Goal: Task Accomplishment & Management: Complete application form

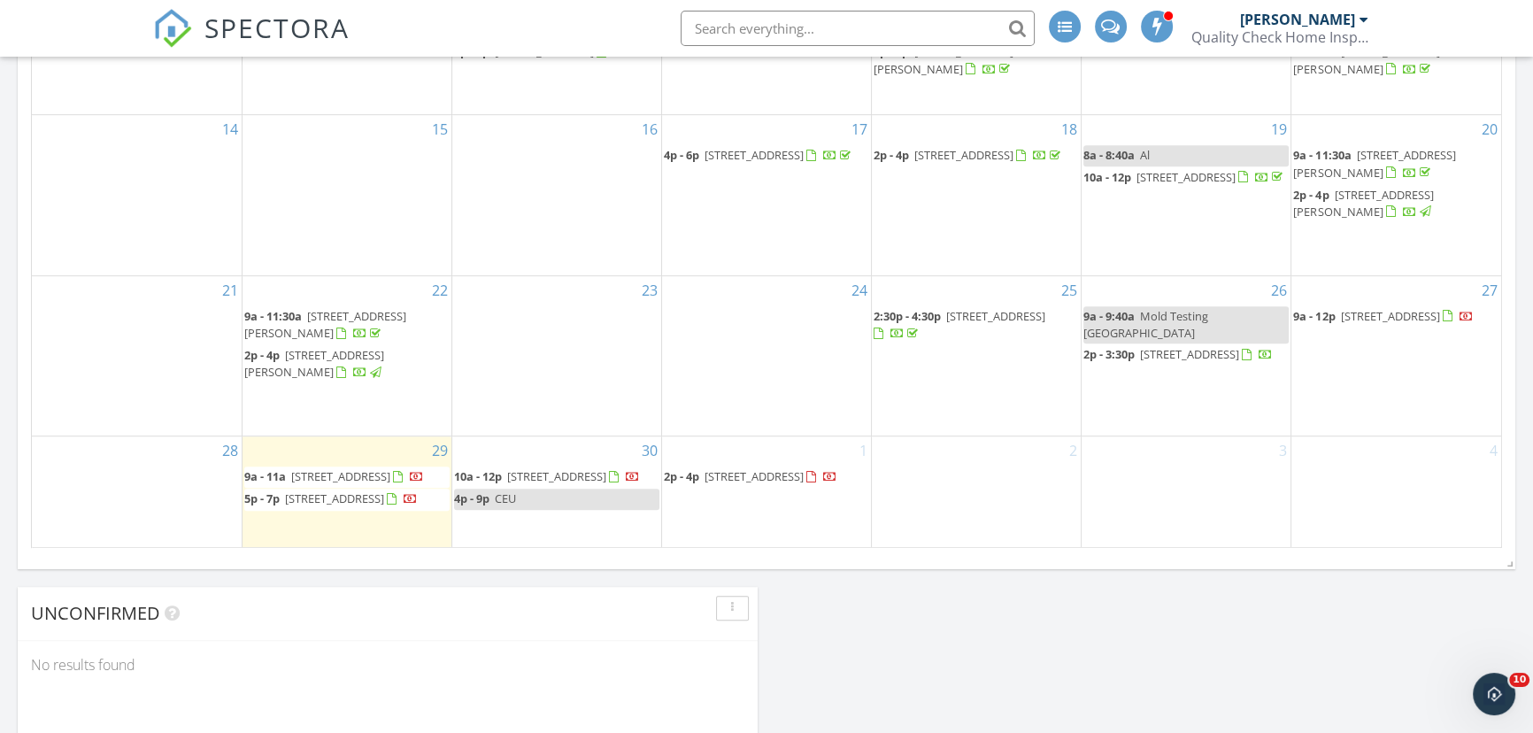
scroll to position [1126, 0]
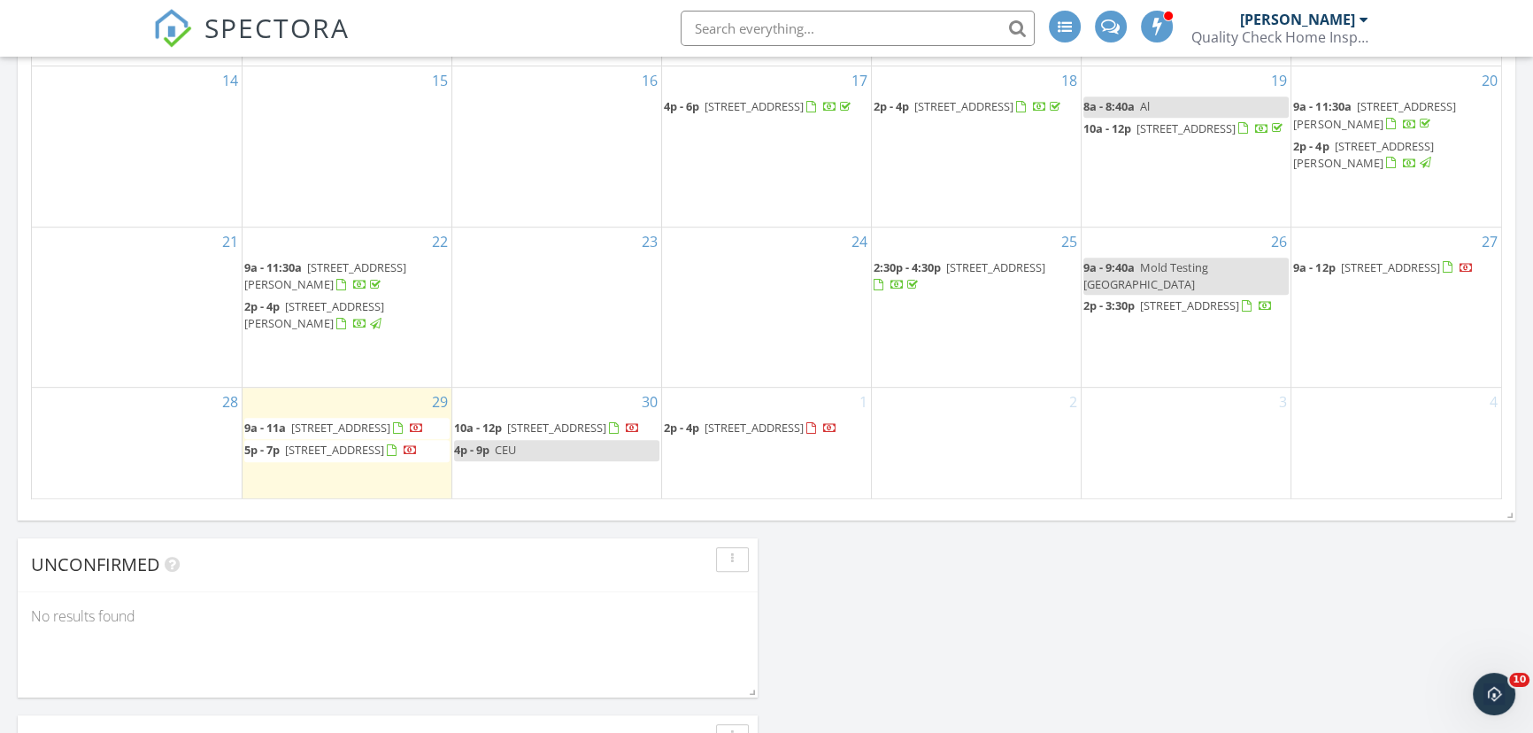
click at [713, 419] on span "62 Longview Rd, New Bedford 02745" at bounding box center [753, 427] width 99 height 16
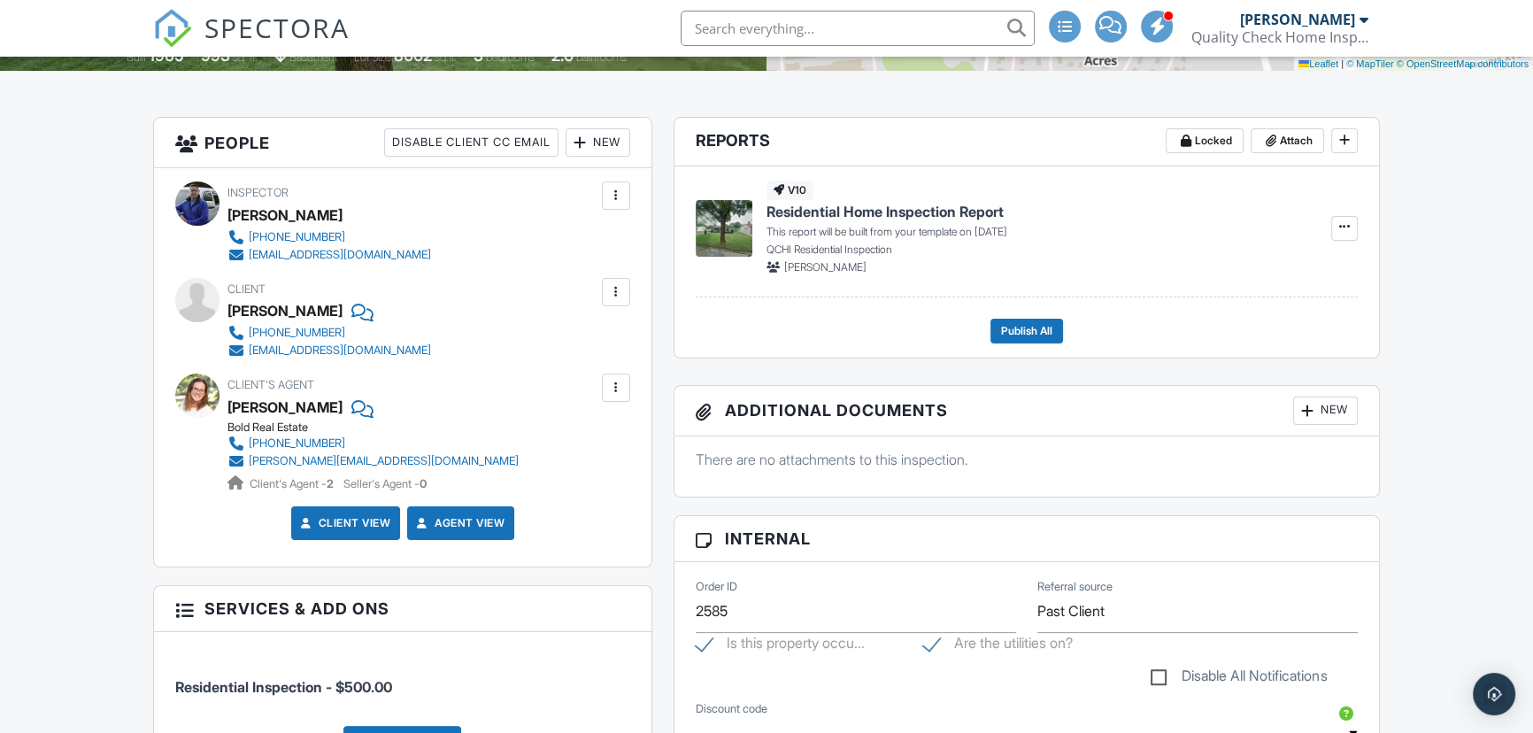
click at [615, 288] on div at bounding box center [616, 292] width 18 height 18
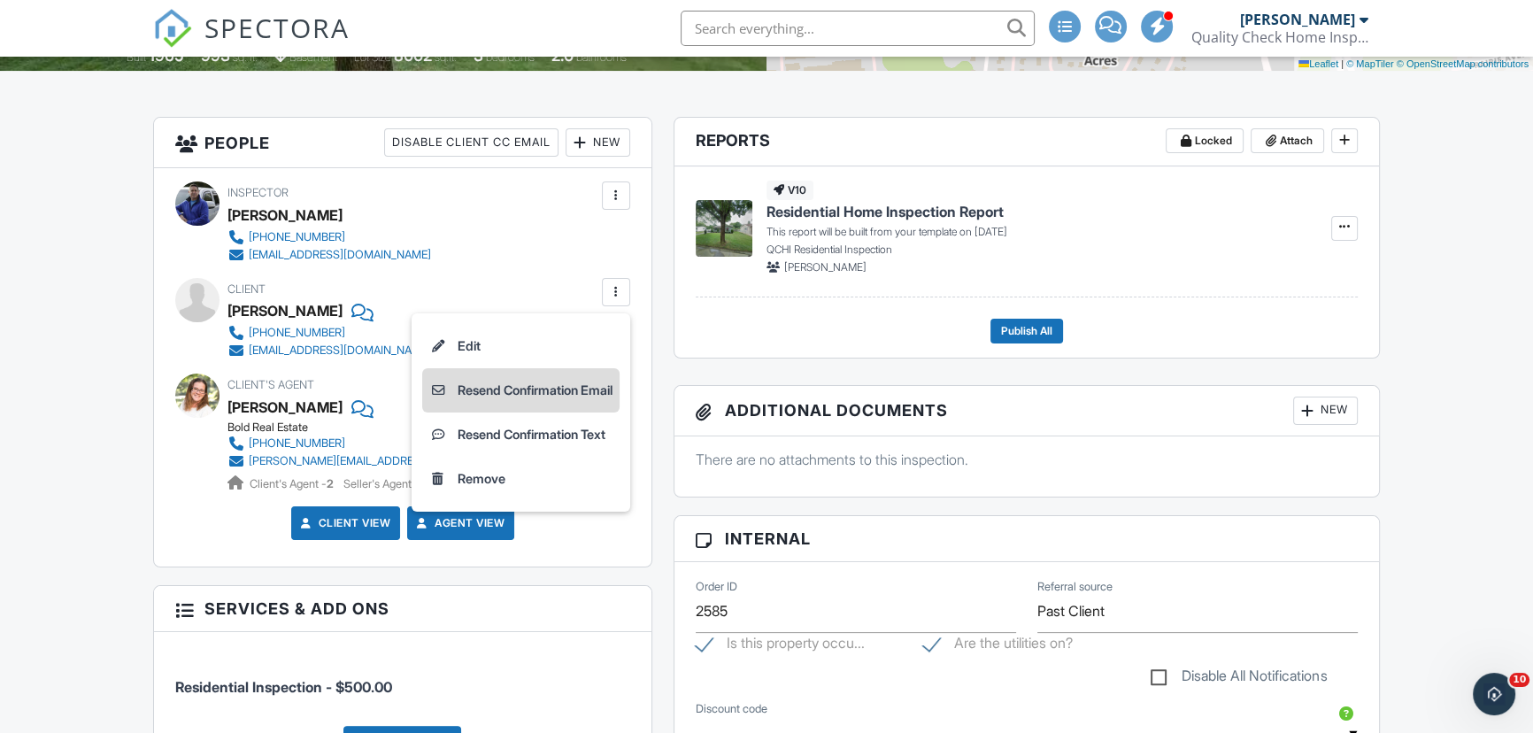
click at [580, 389] on li "Resend Confirmation Email" at bounding box center [520, 390] width 197 height 44
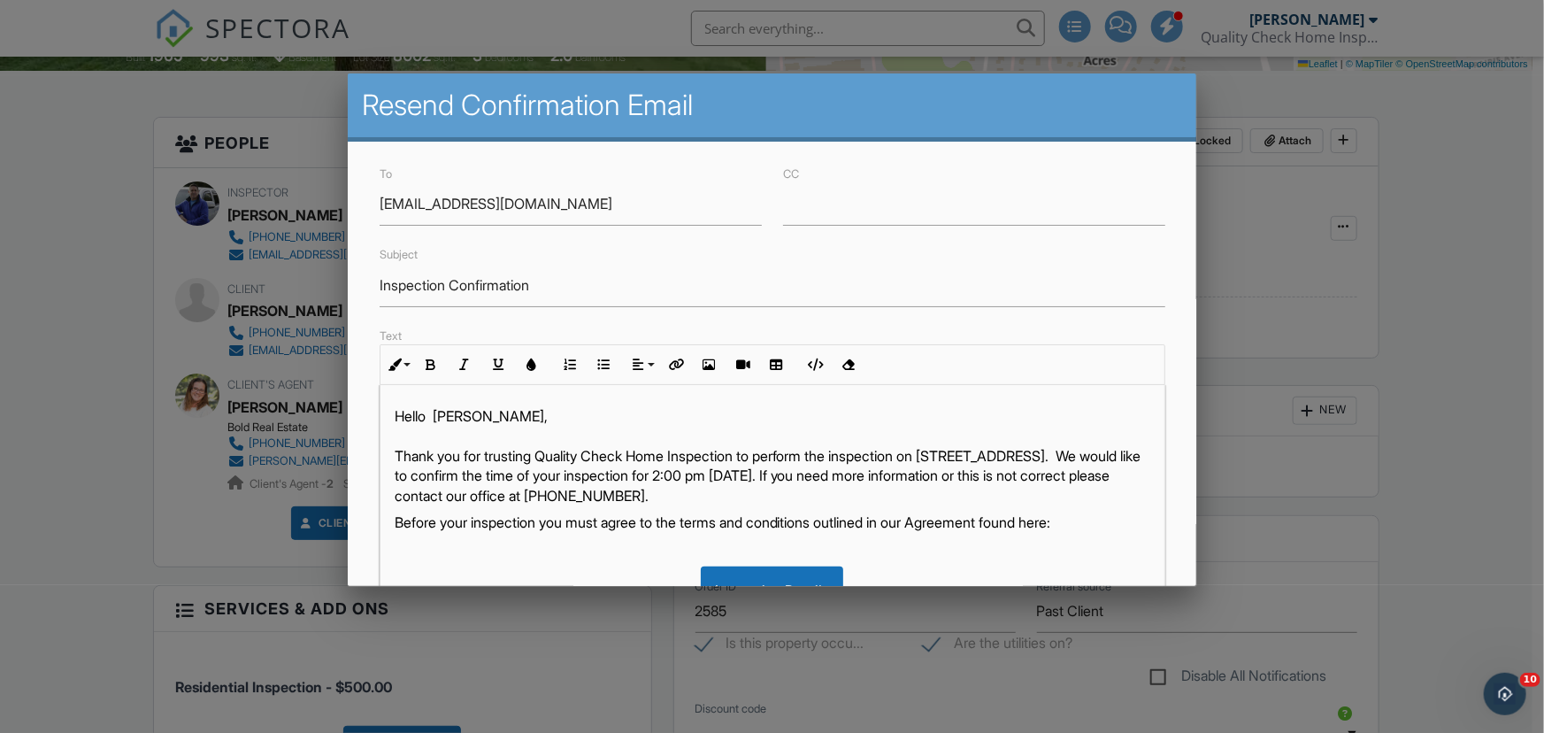
click at [508, 429] on p "Hello Sara, Thank you for trusting Quality Check Home Inspection to perform the…" at bounding box center [773, 455] width 756 height 99
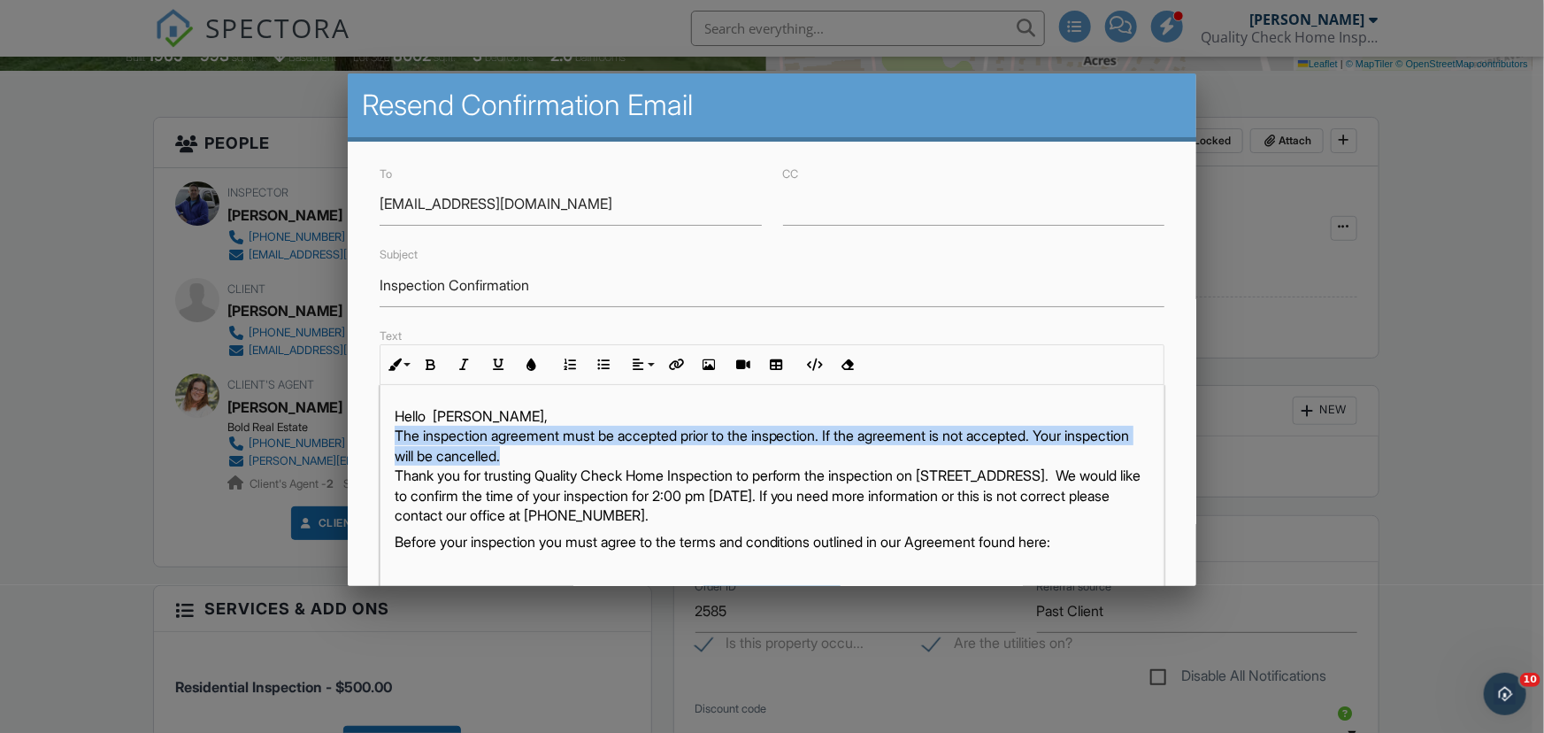
drag, startPoint x: 582, startPoint y: 452, endPoint x: 395, endPoint y: 434, distance: 188.5
click at [395, 434] on p "Hello Sara, The inspection agreement must be accepted prior to the inspection. …" at bounding box center [773, 465] width 756 height 119
click at [433, 363] on icon "button" at bounding box center [431, 364] width 12 height 12
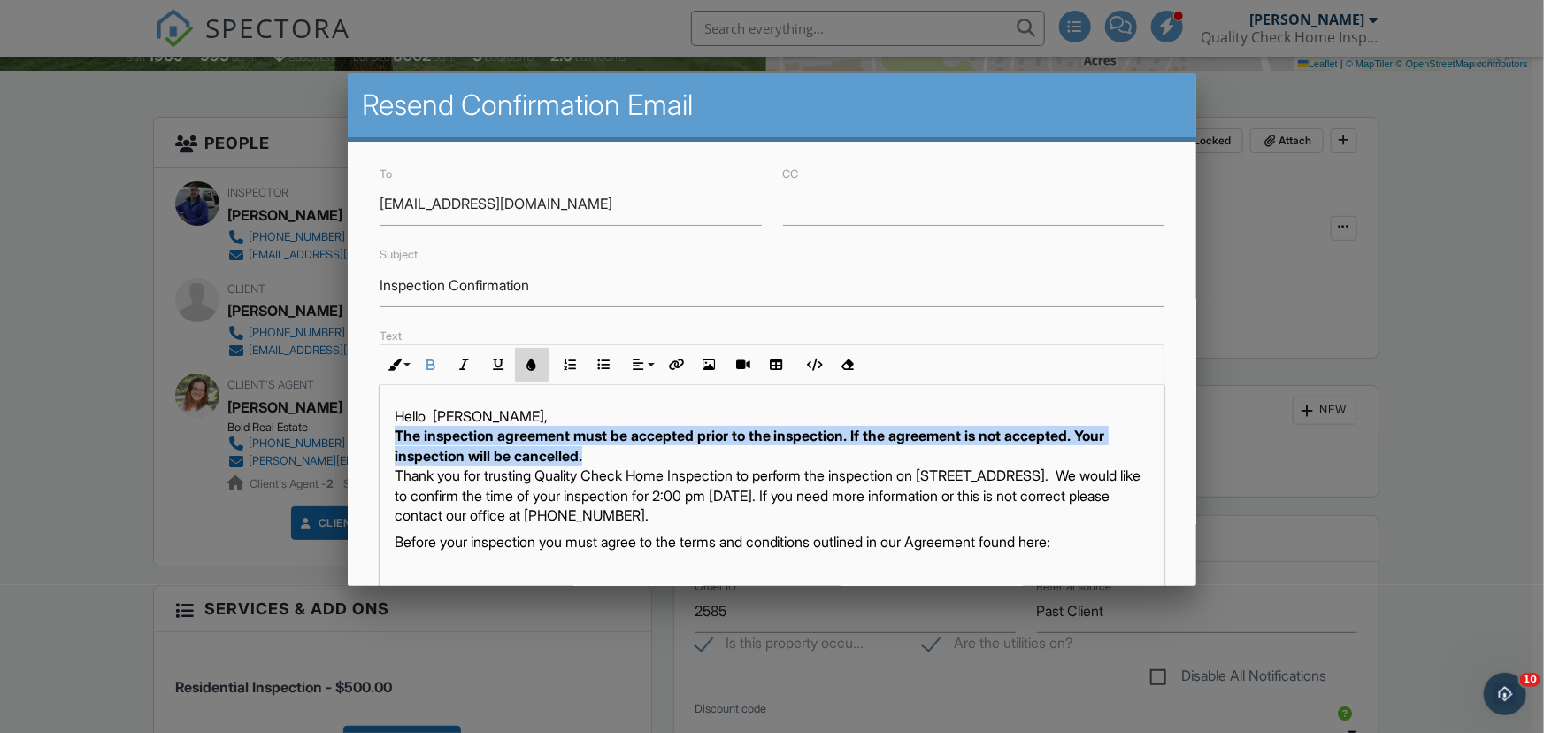
click at [530, 364] on icon "button" at bounding box center [532, 364] width 12 height 12
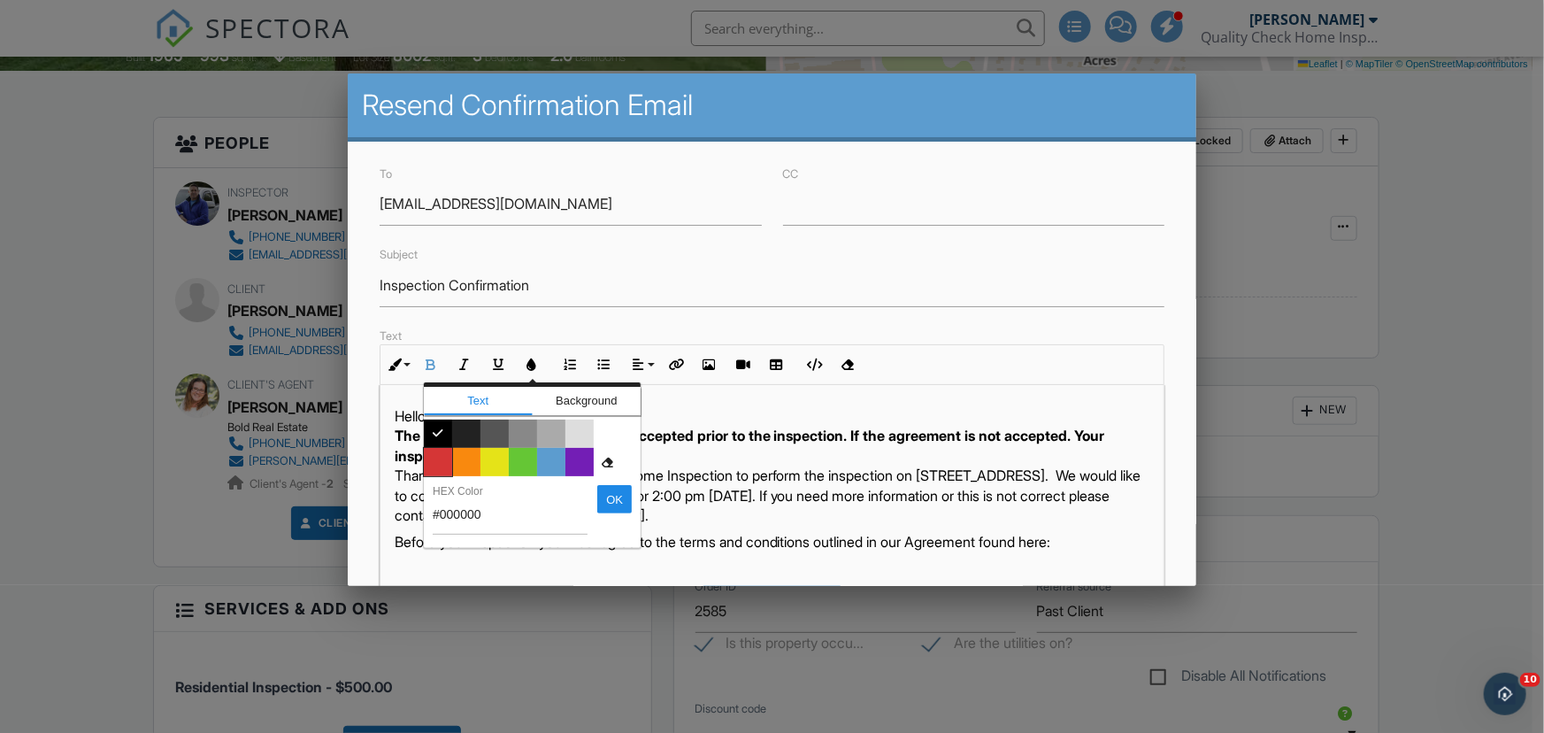
click at [432, 459] on span "Color #d53636" at bounding box center [438, 462] width 28 height 28
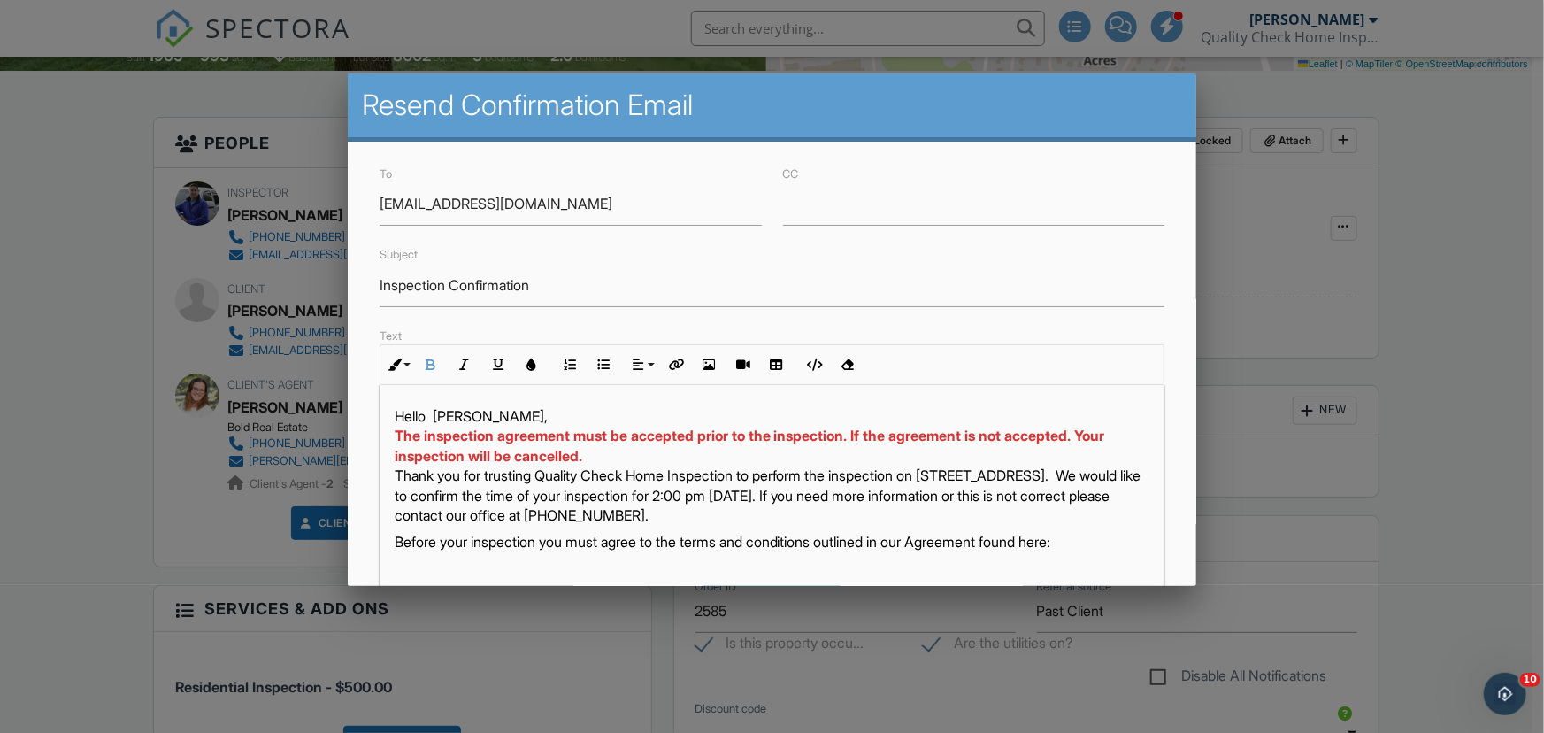
scroll to position [356, 0]
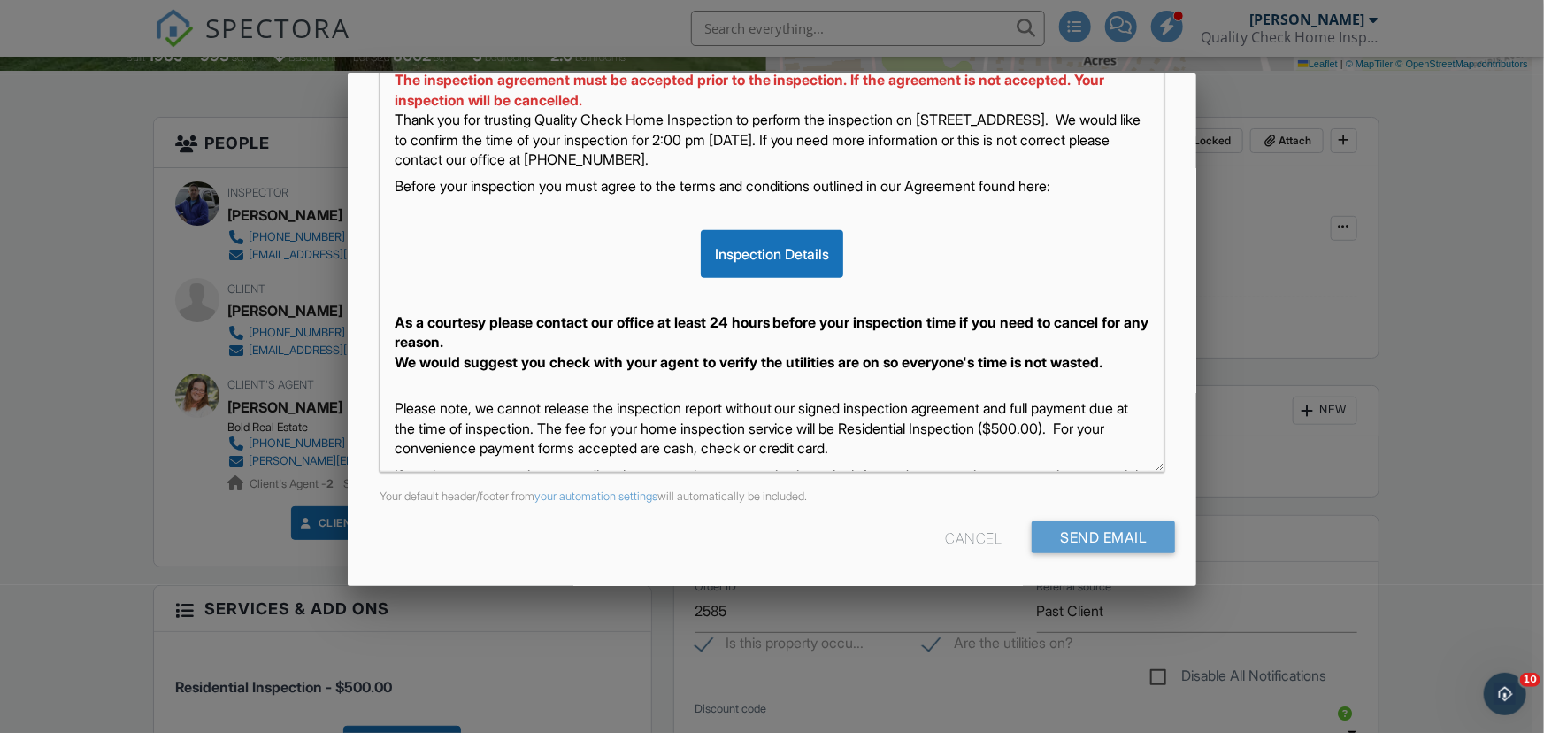
click at [1118, 176] on p "Before your inspection you must agree to the terms and conditions outlined in o…" at bounding box center [773, 185] width 756 height 19
click at [1130, 535] on input "Send Email" at bounding box center [1103, 537] width 143 height 32
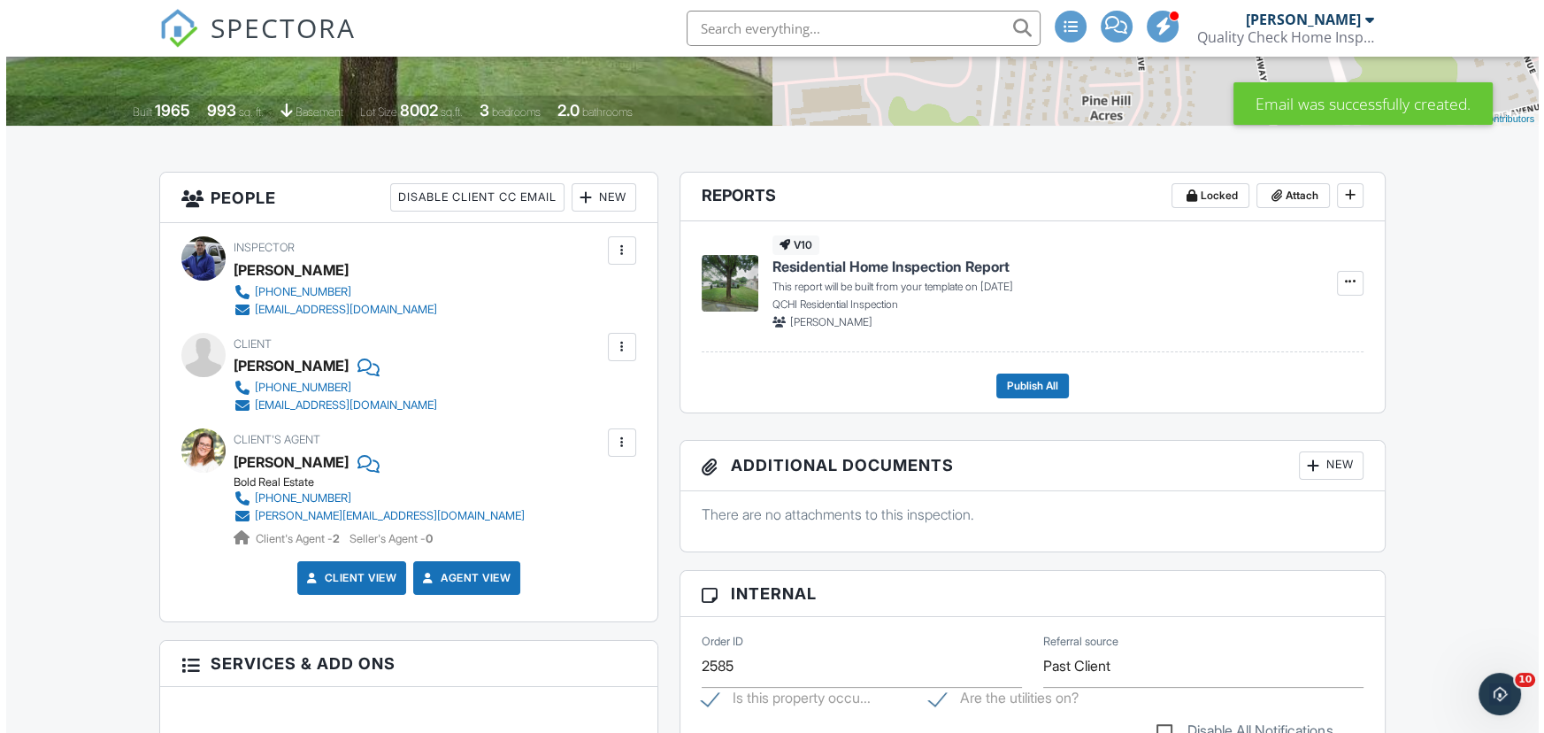
scroll to position [321, 0]
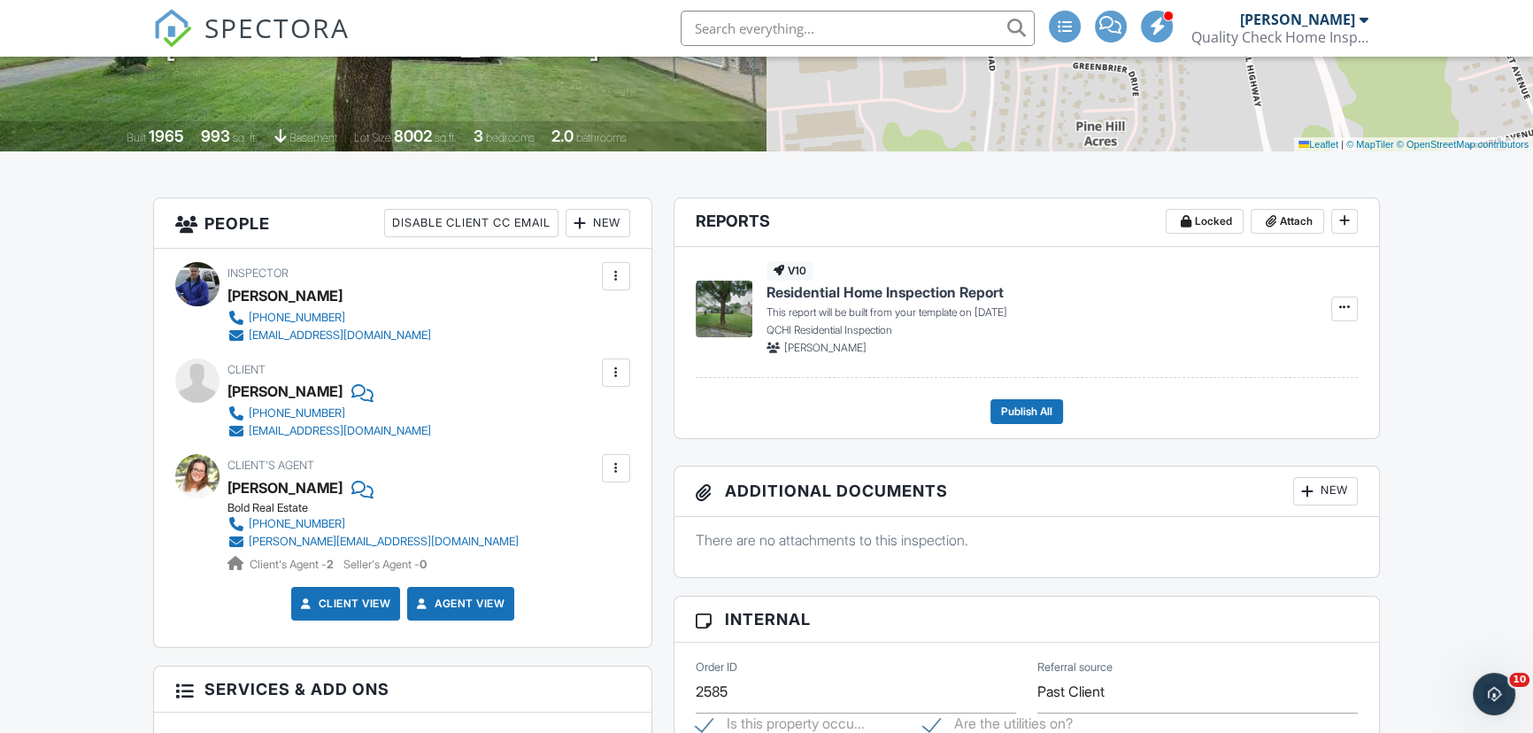
click at [619, 368] on div at bounding box center [616, 373] width 18 height 18
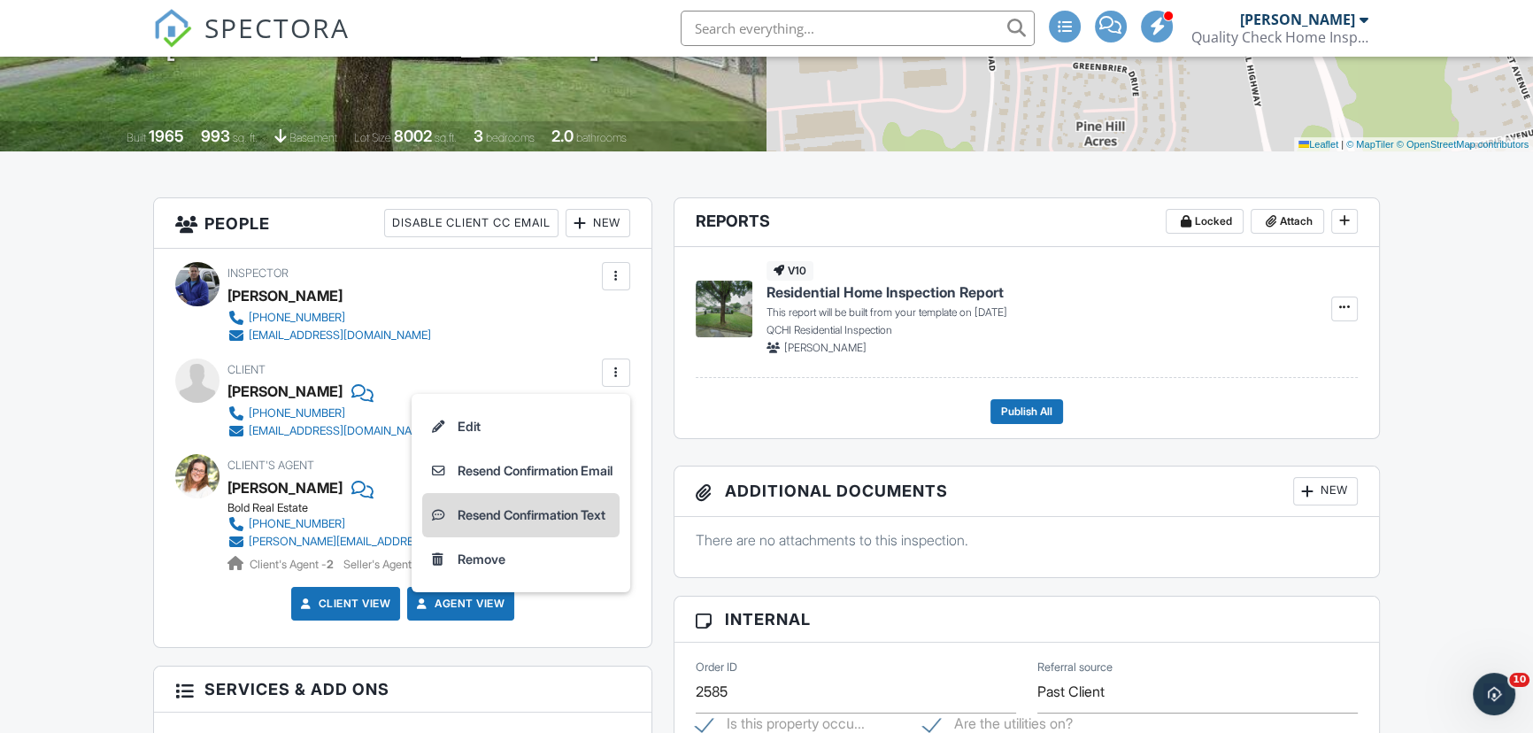
click at [591, 516] on li "Resend Confirmation Text" at bounding box center [520, 515] width 197 height 44
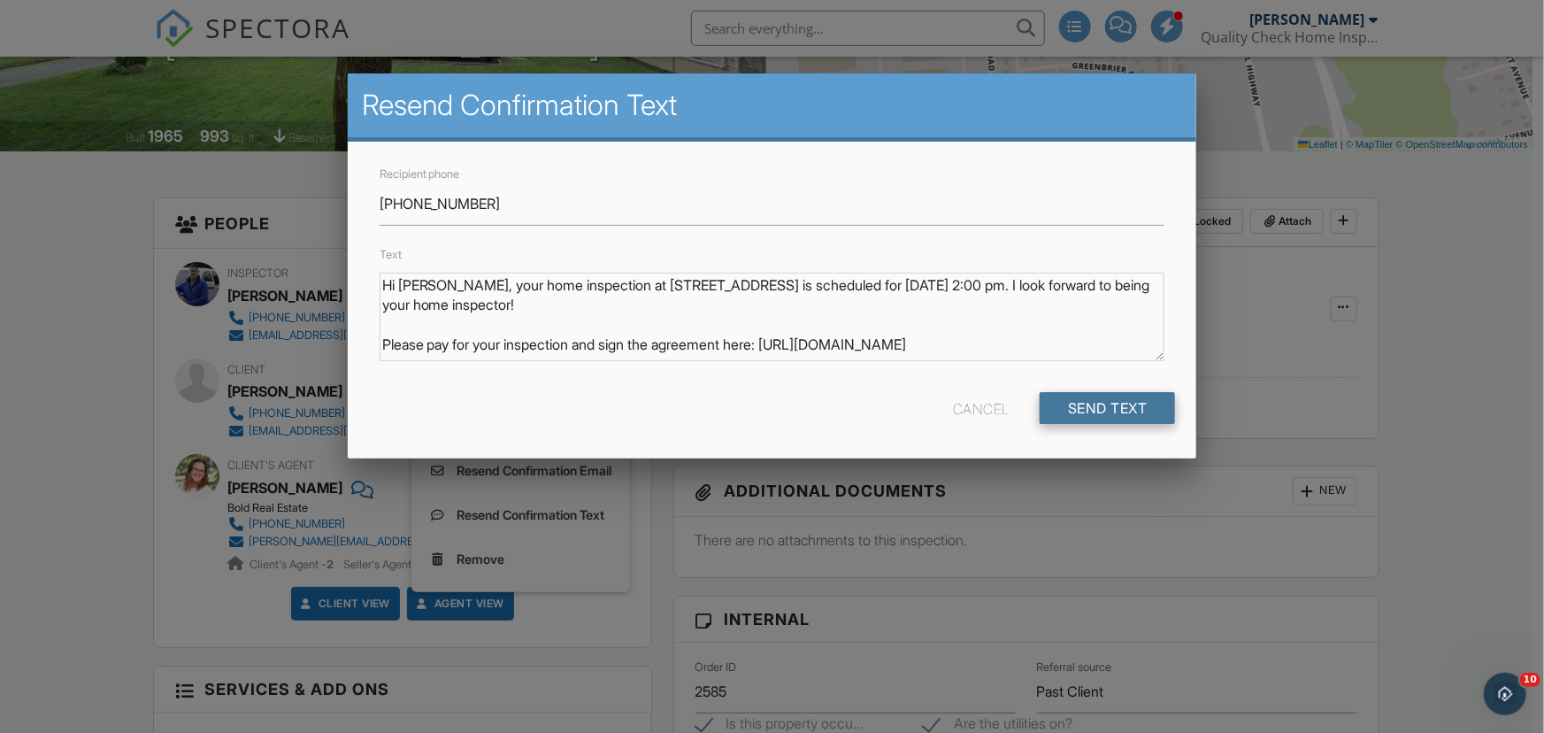
click at [1141, 421] on input "Send Text" at bounding box center [1108, 408] width 136 height 32
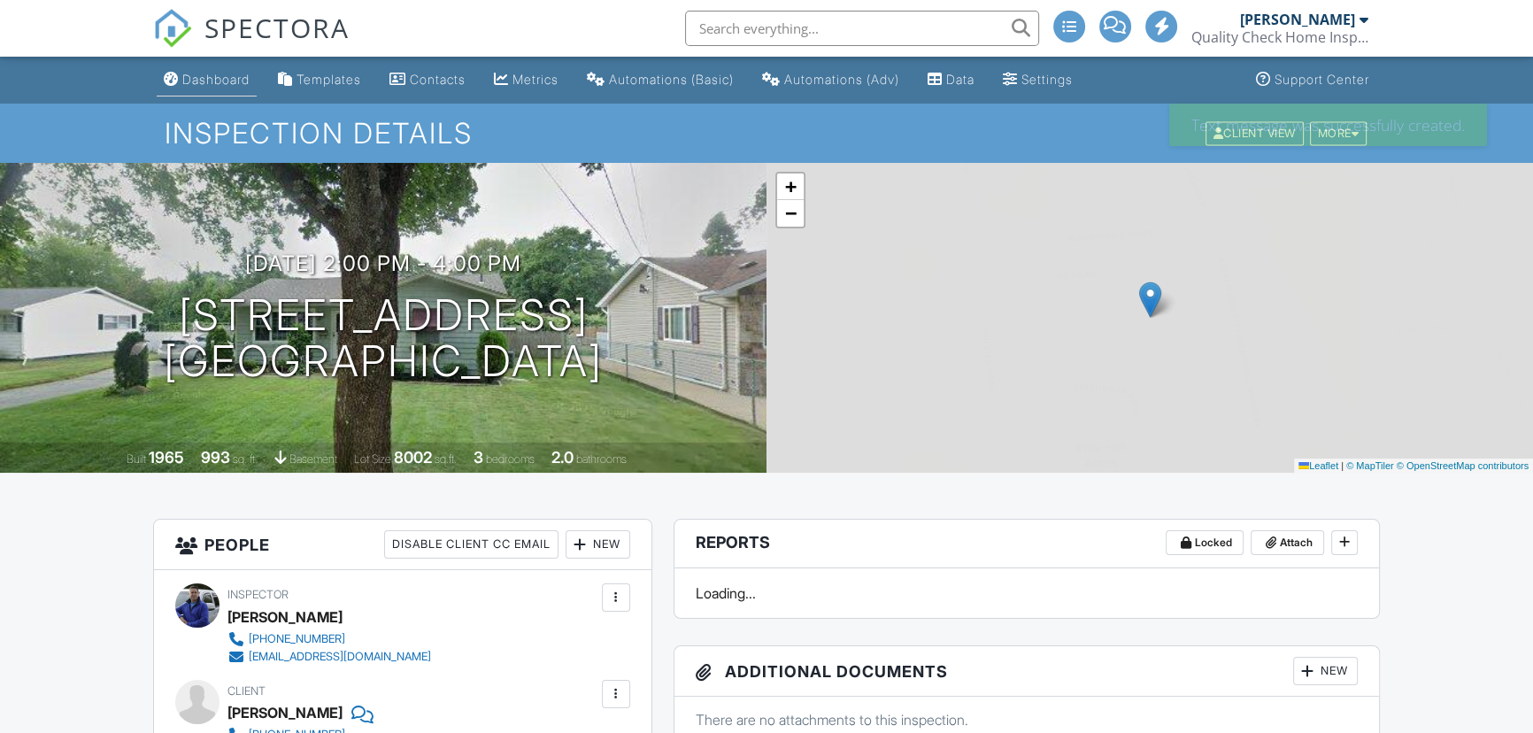
click at [198, 82] on div "Dashboard" at bounding box center [215, 79] width 67 height 15
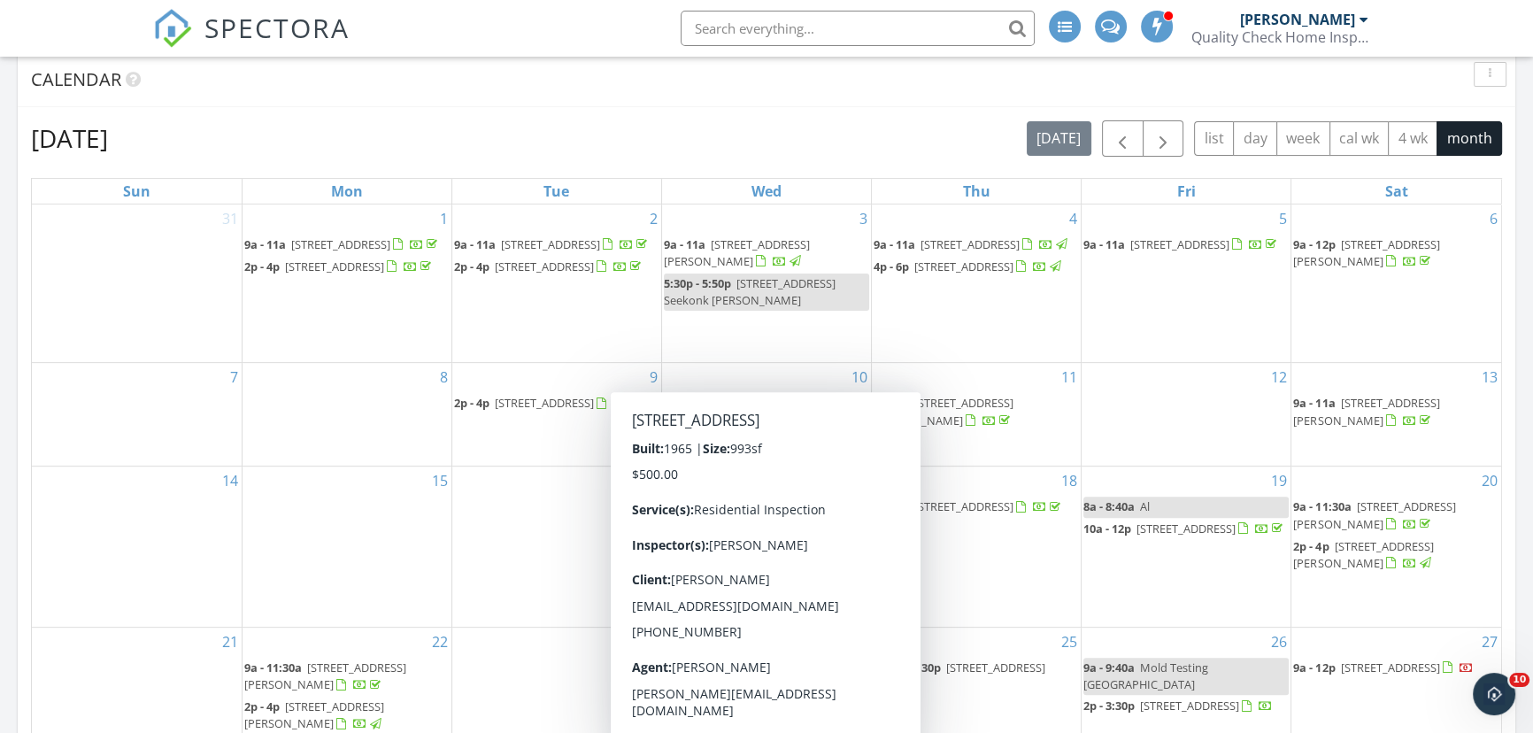
scroll to position [724, 0]
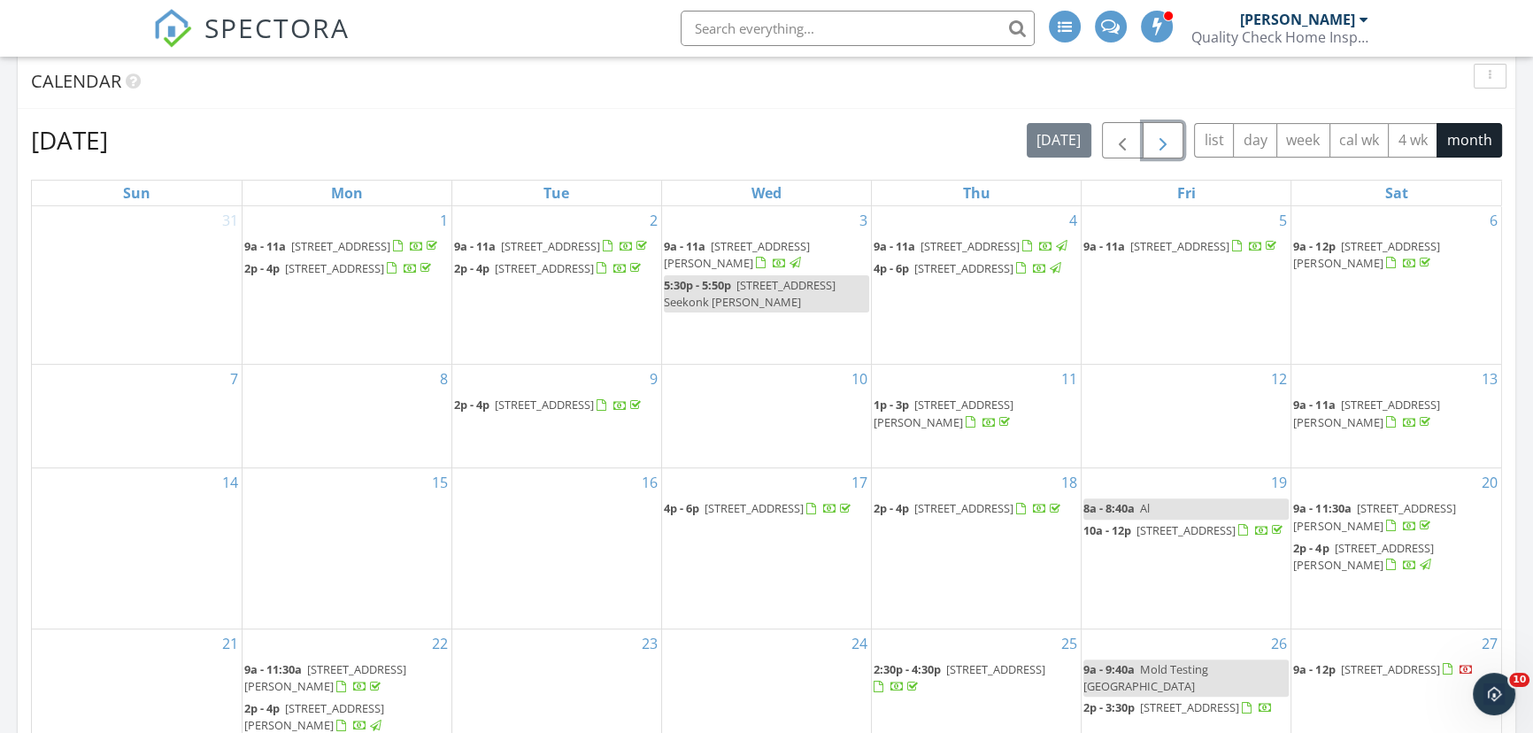
click at [1166, 150] on span "button" at bounding box center [1162, 140] width 21 height 21
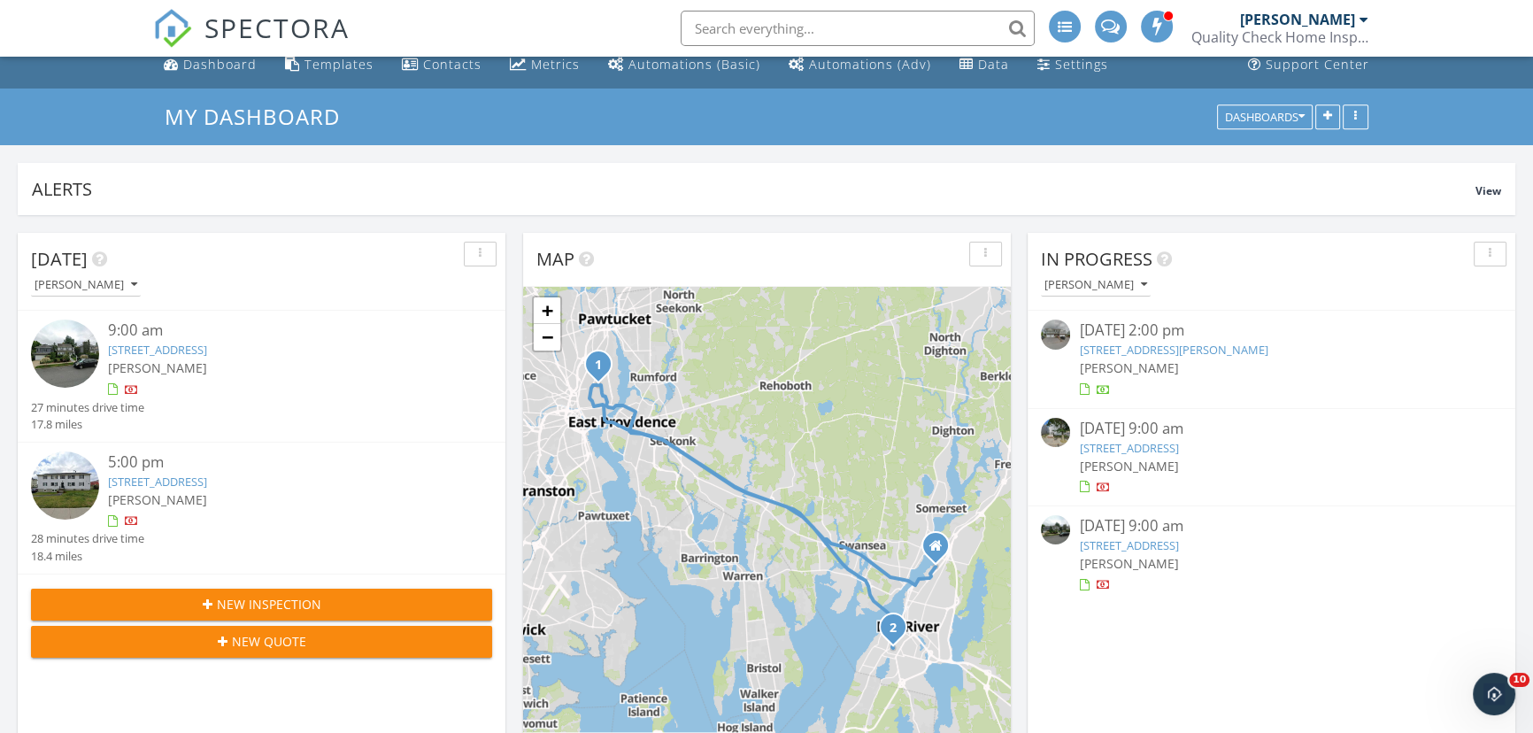
scroll to position [0, 0]
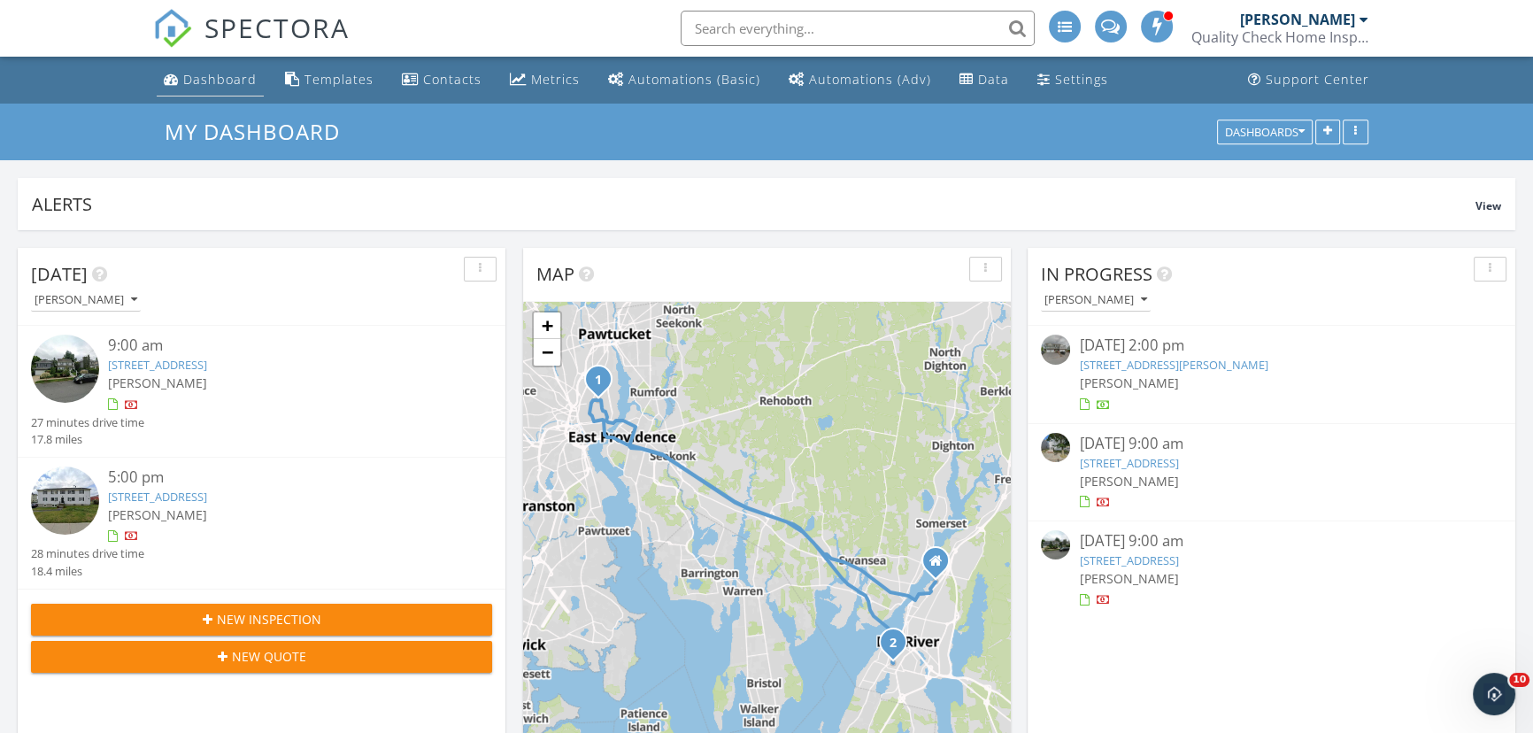
click at [204, 71] on div "Dashboard" at bounding box center [219, 79] width 73 height 17
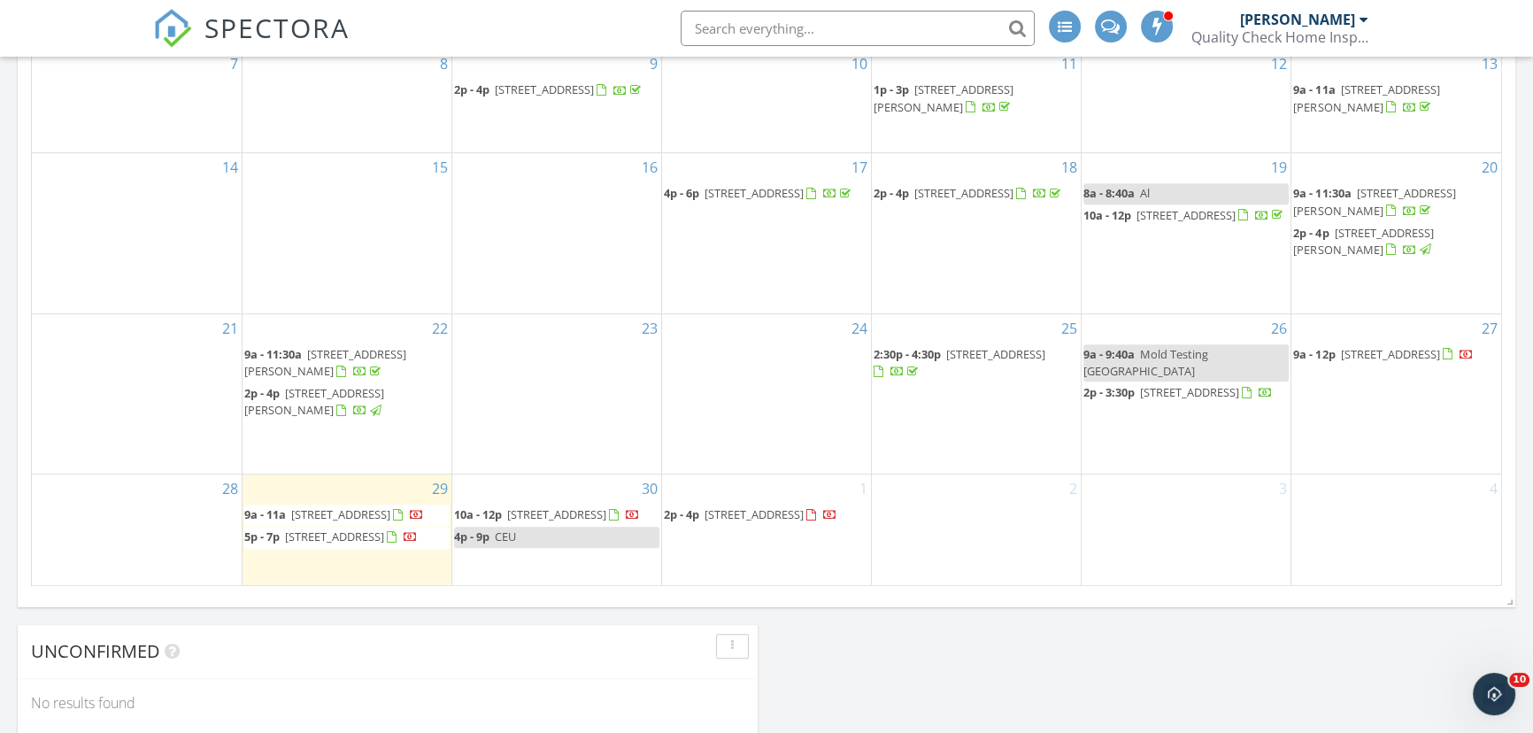
scroll to position [1045, 0]
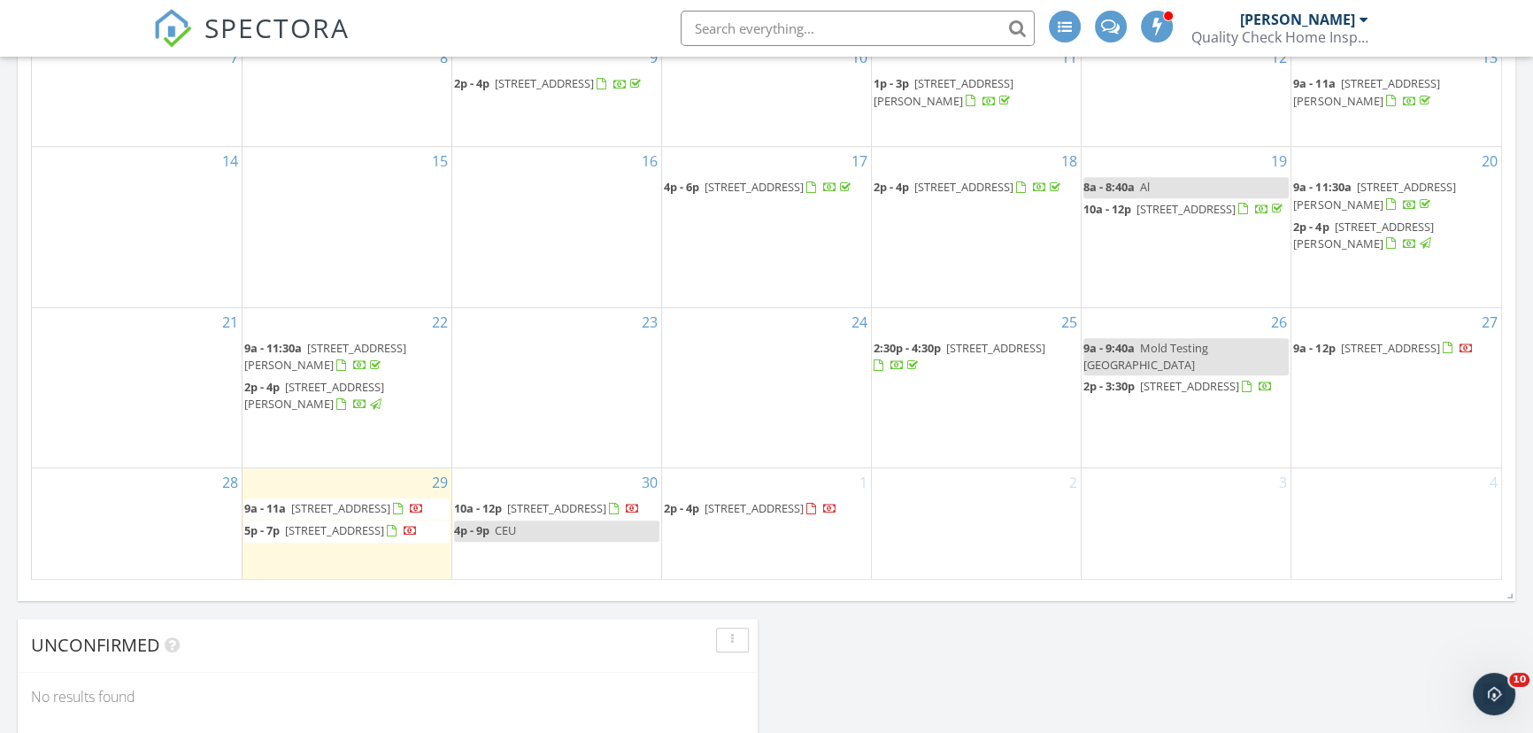
click at [774, 500] on span "2p - 4p 62 Longview Rd, New Bedford 02745" at bounding box center [750, 509] width 173 height 18
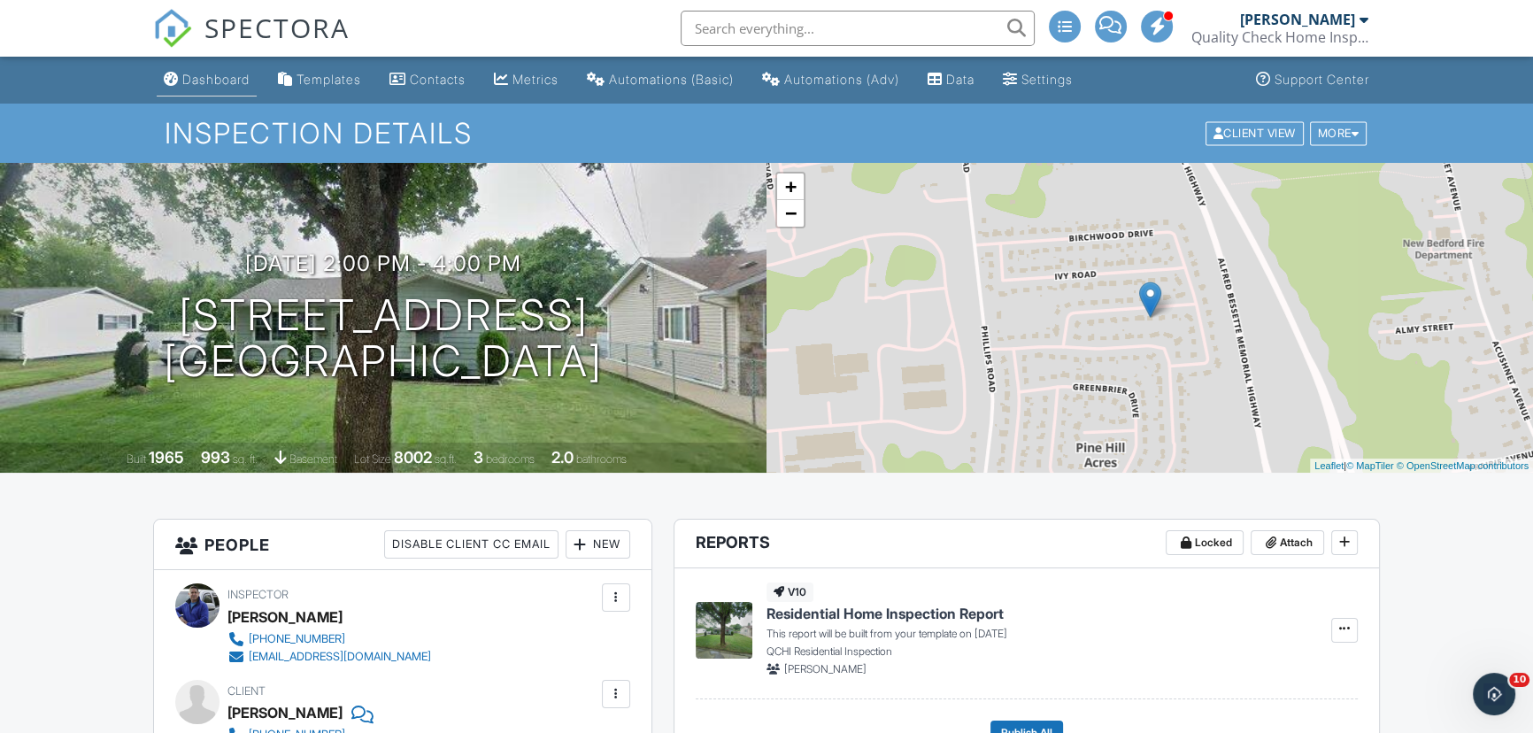
click at [245, 80] on div "Dashboard" at bounding box center [215, 79] width 67 height 15
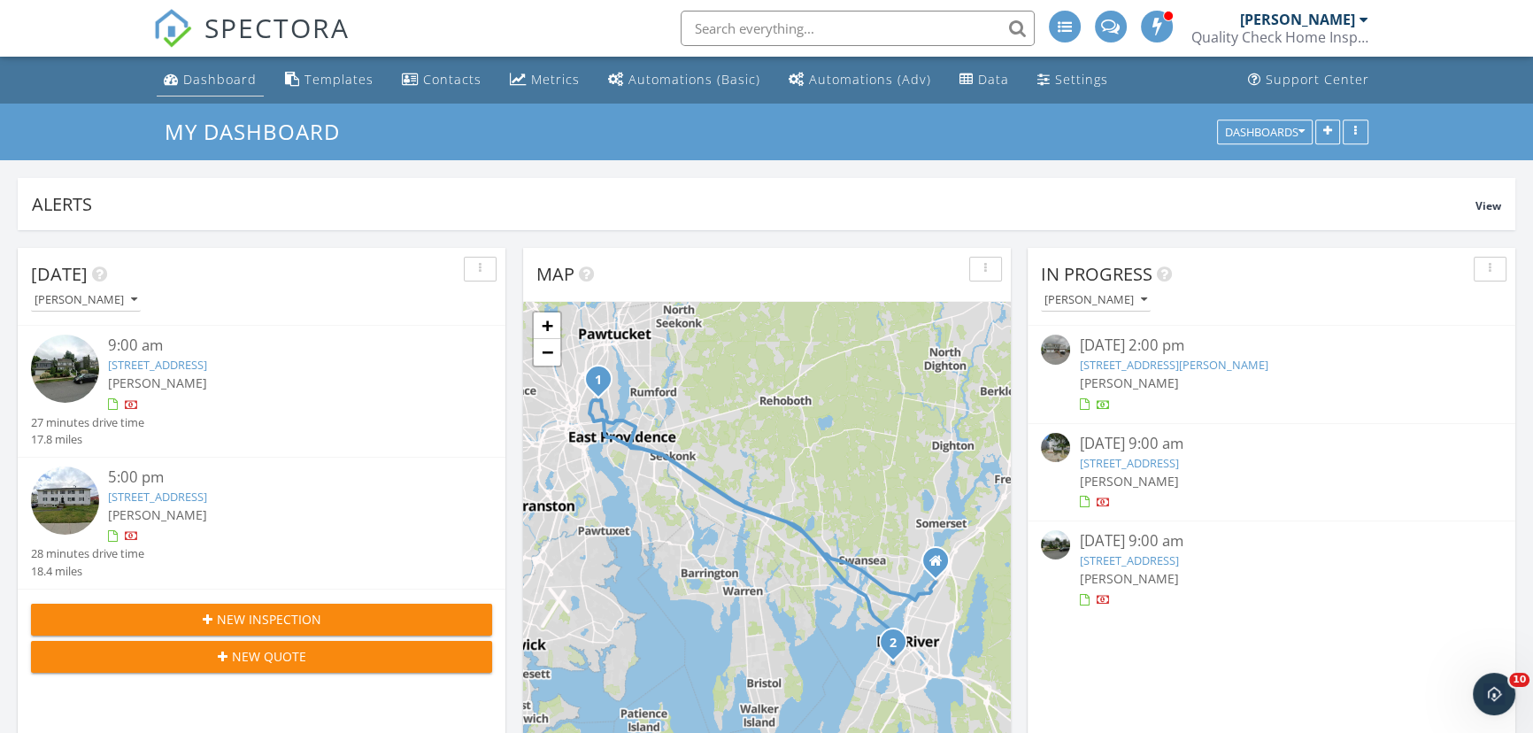
click at [217, 80] on div "Dashboard" at bounding box center [219, 79] width 73 height 17
click at [239, 77] on div "Dashboard" at bounding box center [219, 79] width 73 height 17
drag, startPoint x: 186, startPoint y: 76, endPoint x: 192, endPoint y: 40, distance: 36.8
click at [186, 76] on div "Dashboard" at bounding box center [219, 79] width 73 height 17
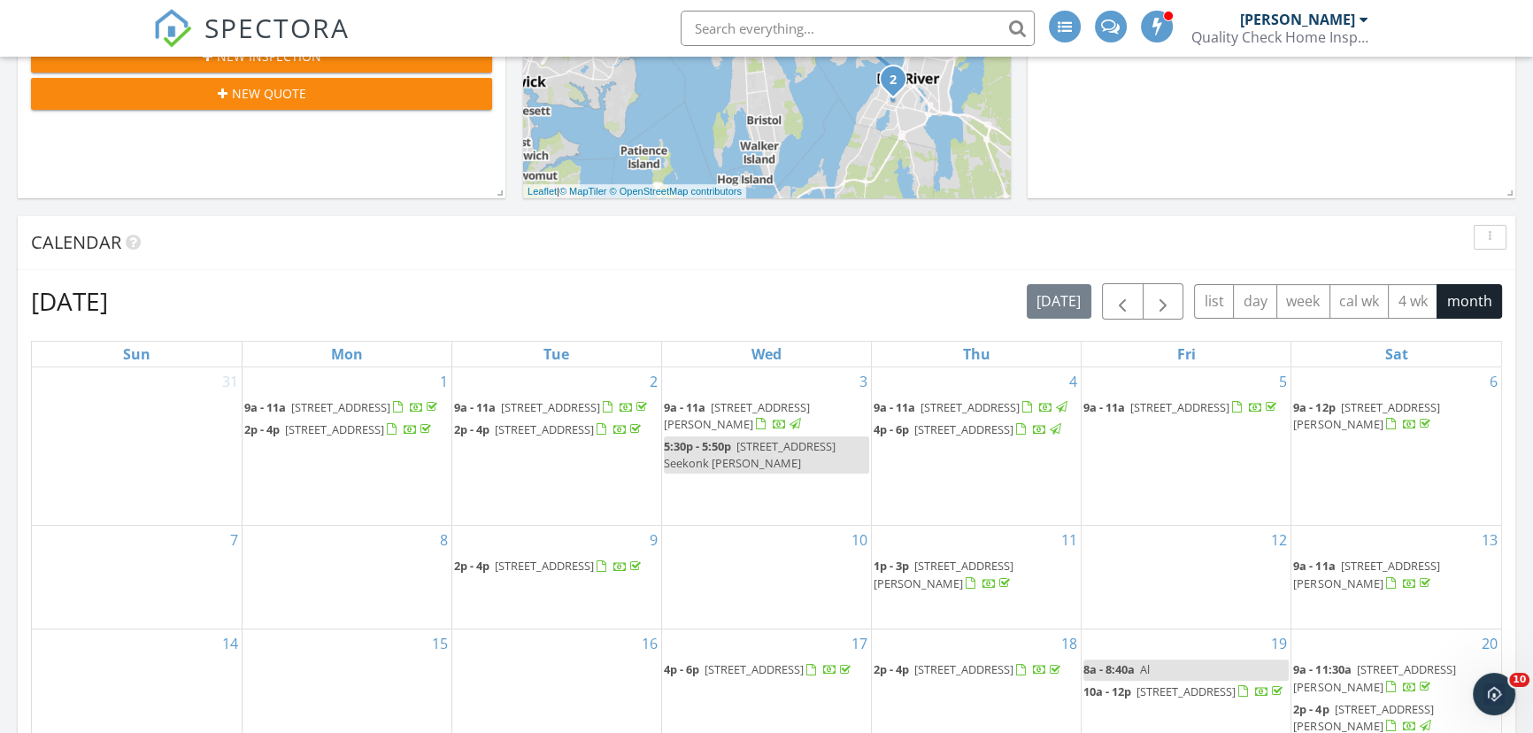
scroll to position [482, 0]
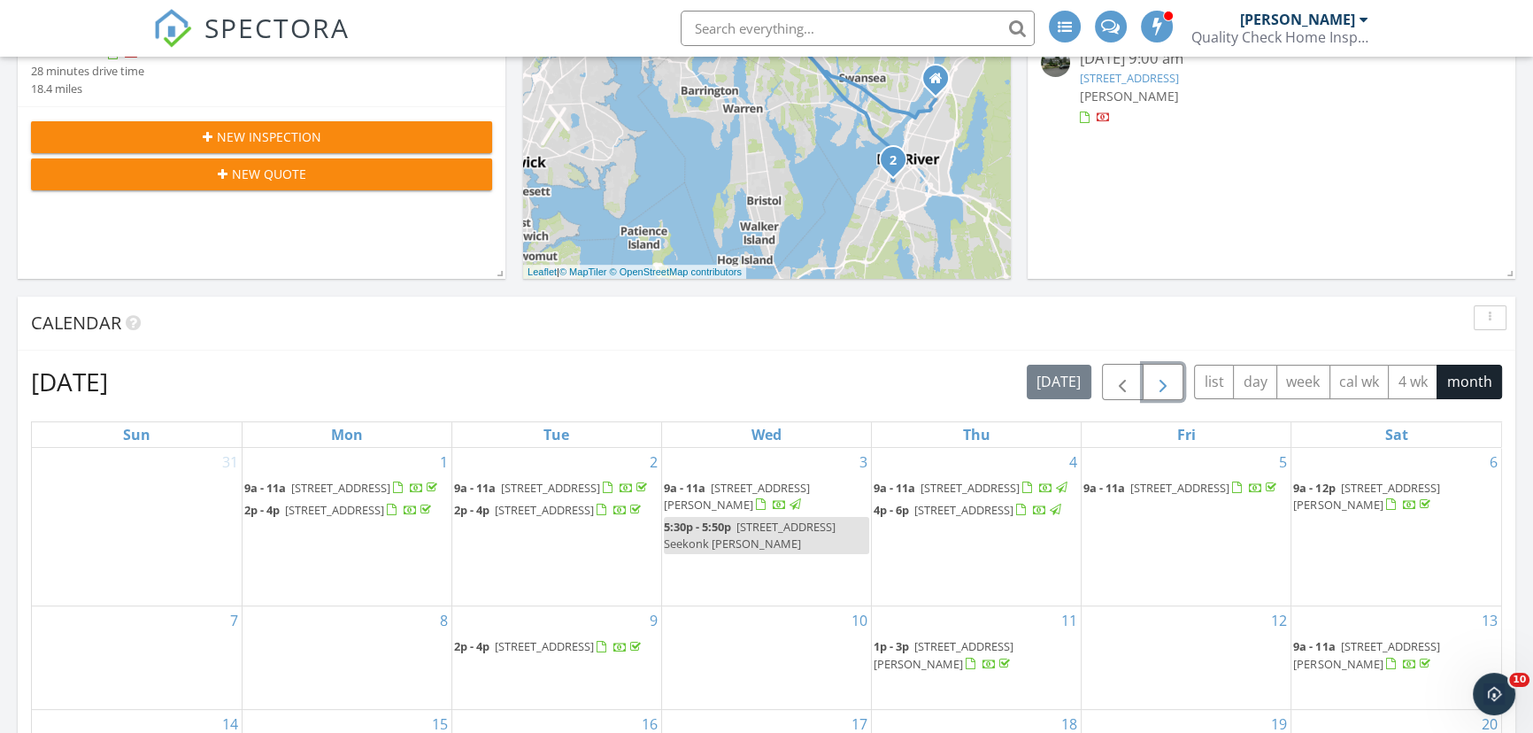
click at [1173, 380] on span "button" at bounding box center [1162, 382] width 21 height 21
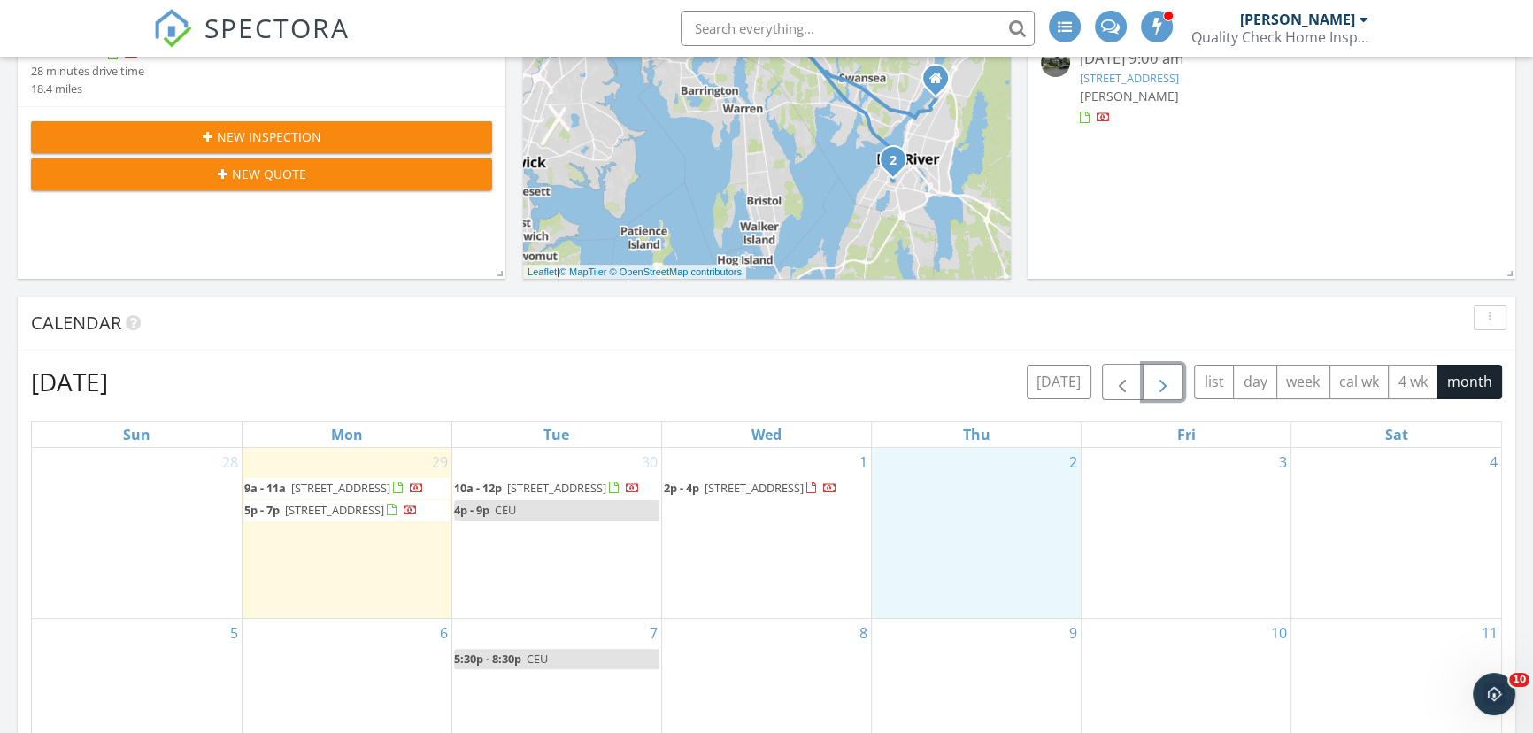
click at [1026, 497] on div "2" at bounding box center [976, 533] width 209 height 170
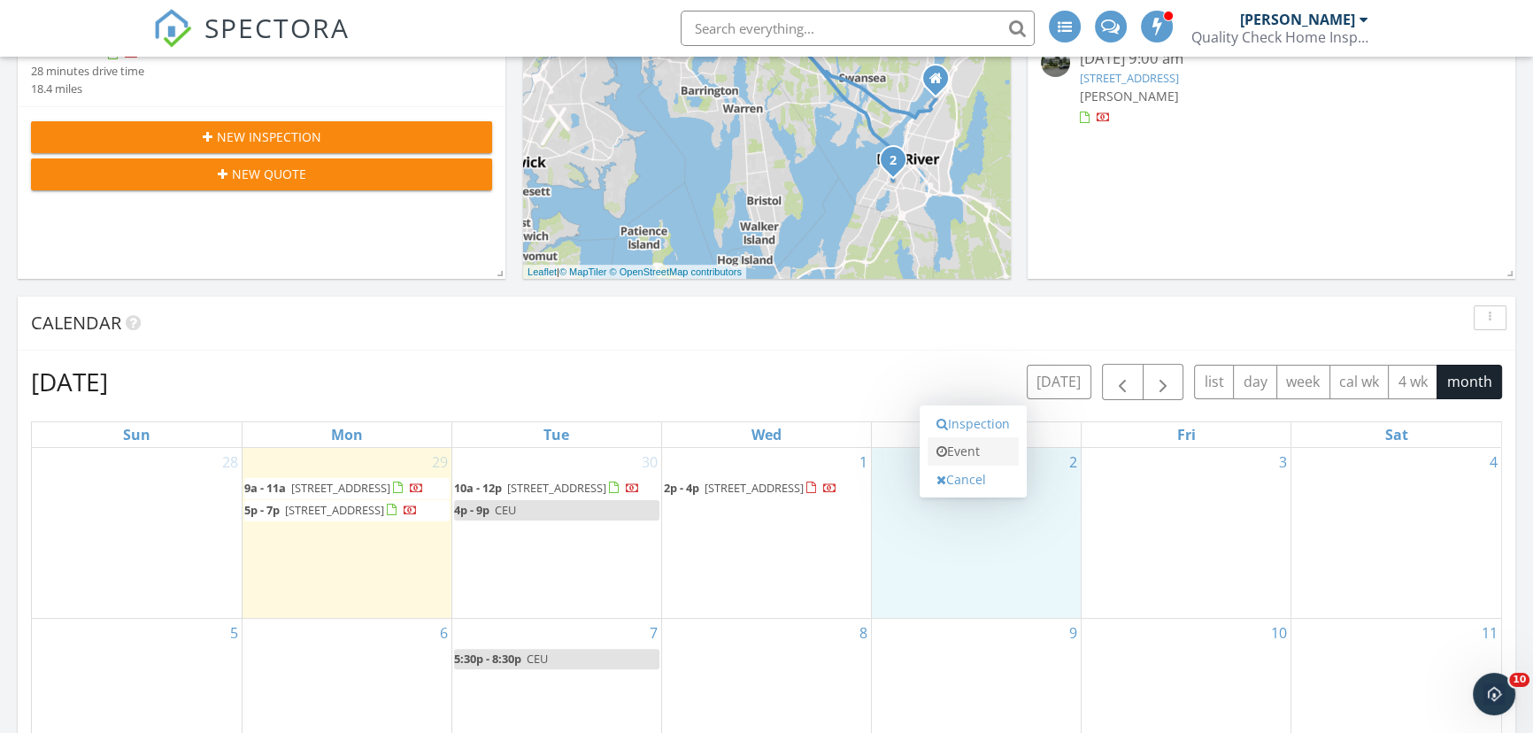
click at [992, 452] on link "Event" at bounding box center [972, 451] width 91 height 28
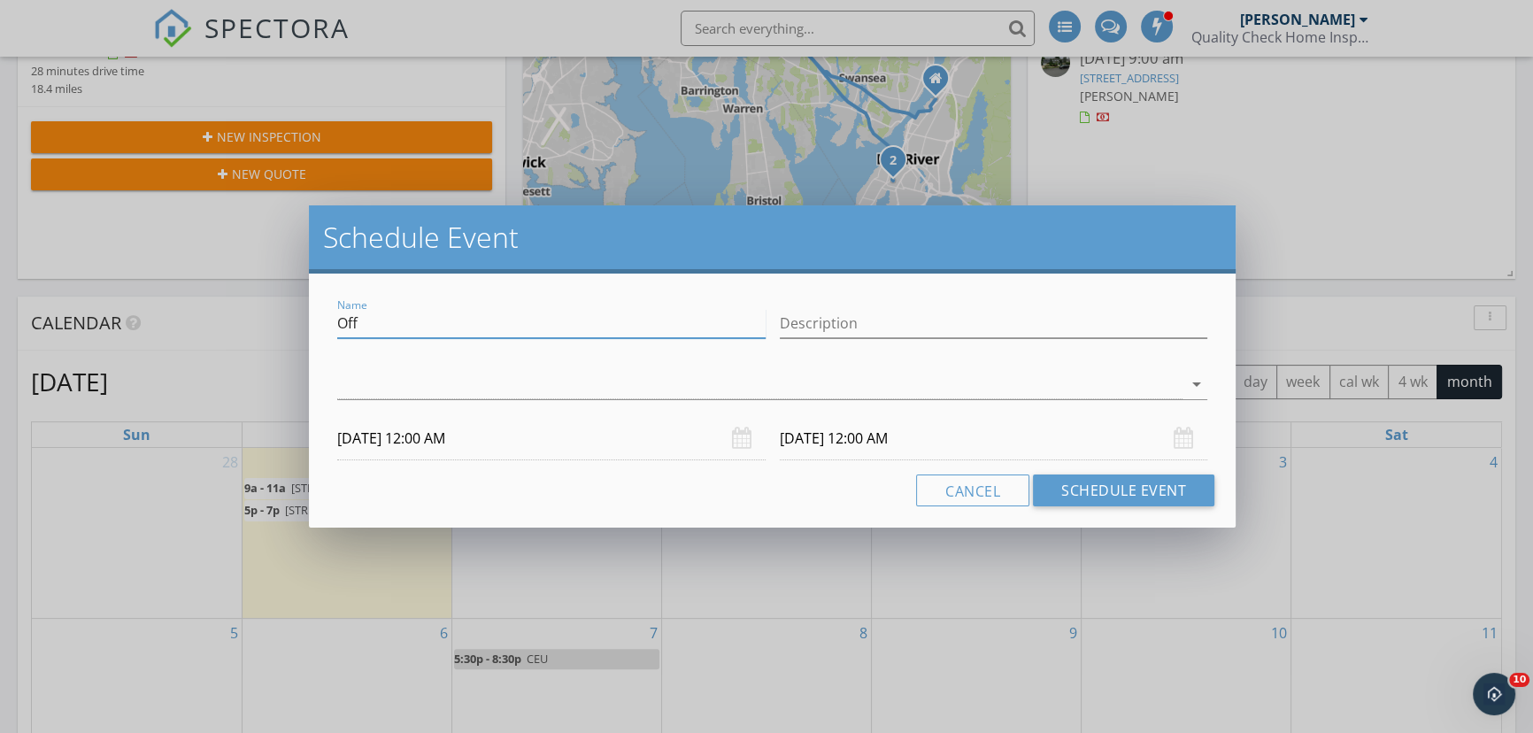
drag, startPoint x: 377, startPoint y: 318, endPoint x: 315, endPoint y: 323, distance: 62.2
click at [315, 323] on div "Name Off Description arrow_drop_down [DATE] 12:00 AM [DATE] 12:00 AM Cancel Sch…" at bounding box center [772, 400] width 926 height 254
type input "Hold [PERSON_NAME] Agent"
click at [384, 380] on div at bounding box center [759, 384] width 845 height 29
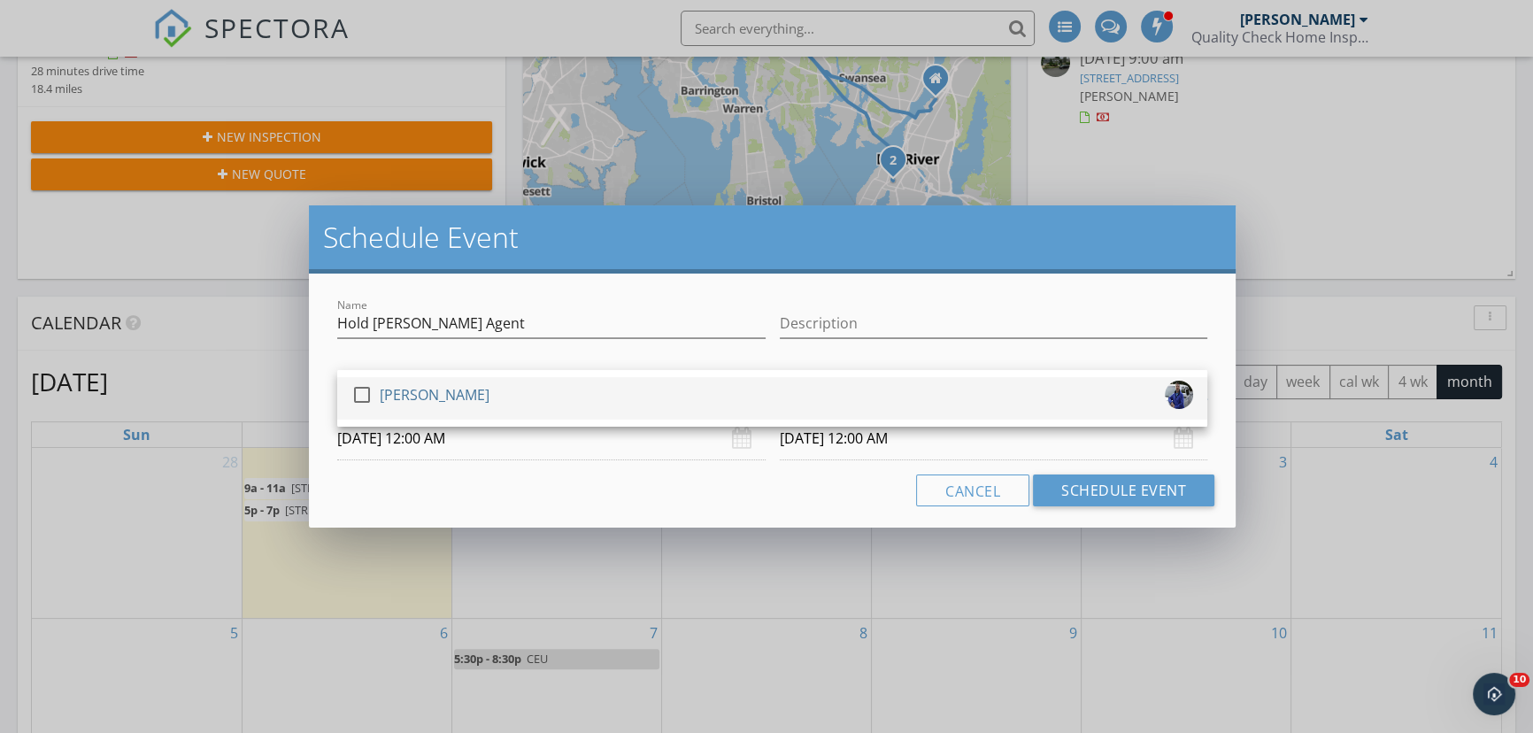
click at [365, 396] on div at bounding box center [362, 395] width 30 height 30
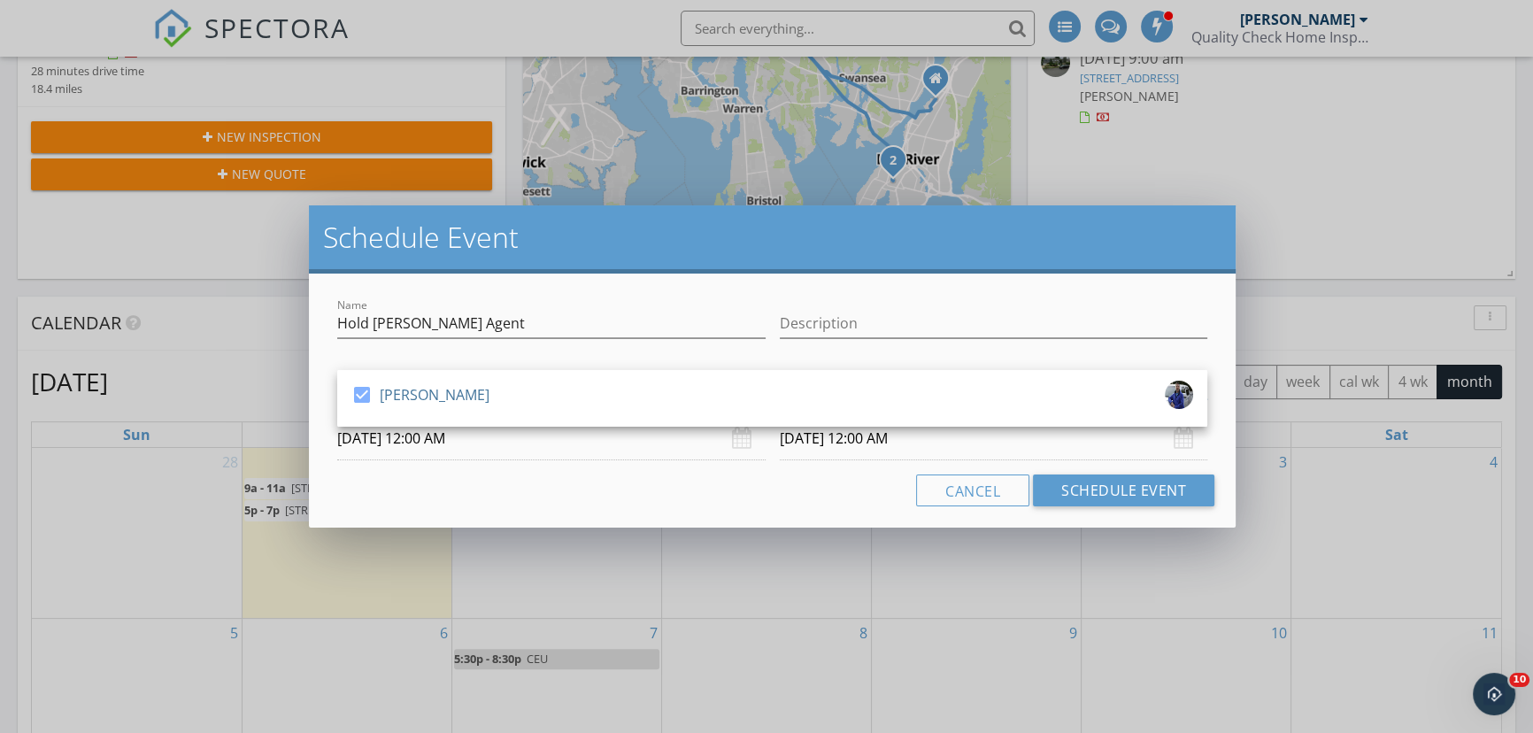
click at [494, 432] on input "[DATE] 12:00 AM" at bounding box center [551, 438] width 428 height 43
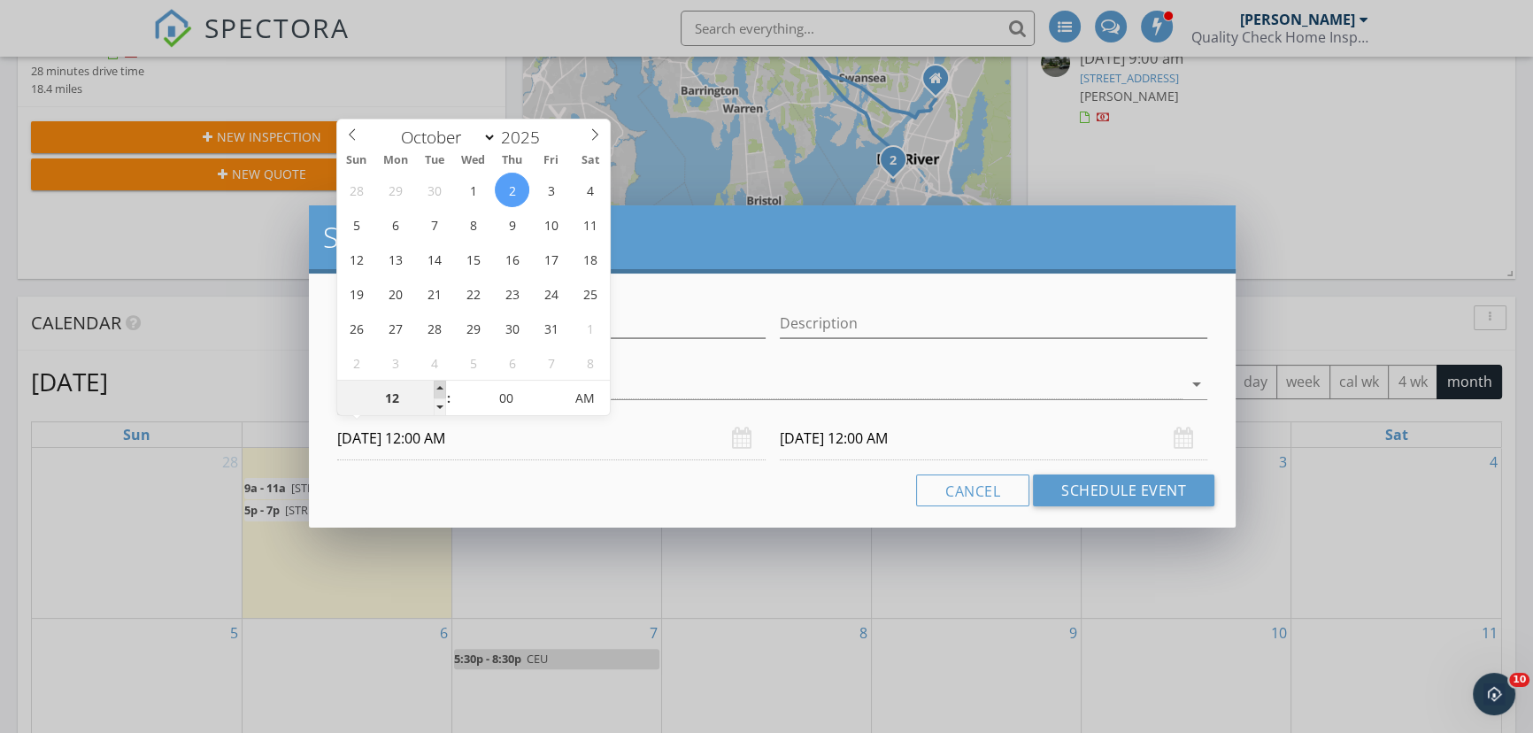
type input "01"
type input "[DATE] 1:00 AM"
click at [441, 380] on span at bounding box center [440, 389] width 12 height 18
type input "02"
type input "[DATE] 2:00 AM"
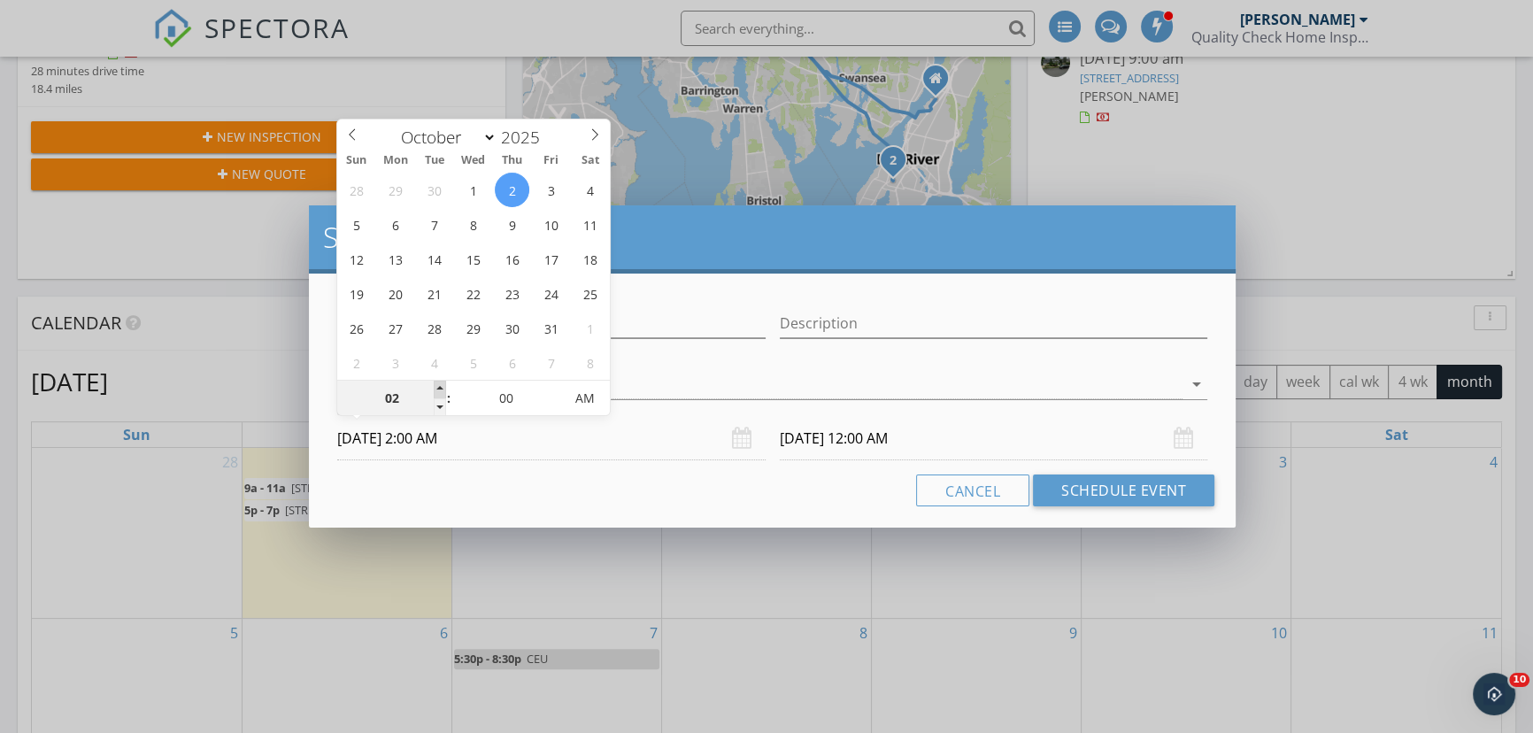
click at [441, 380] on span at bounding box center [440, 389] width 12 height 18
type input "03"
type input "[DATE] 3:00 AM"
click at [441, 380] on span at bounding box center [440, 389] width 12 height 18
type input "04"
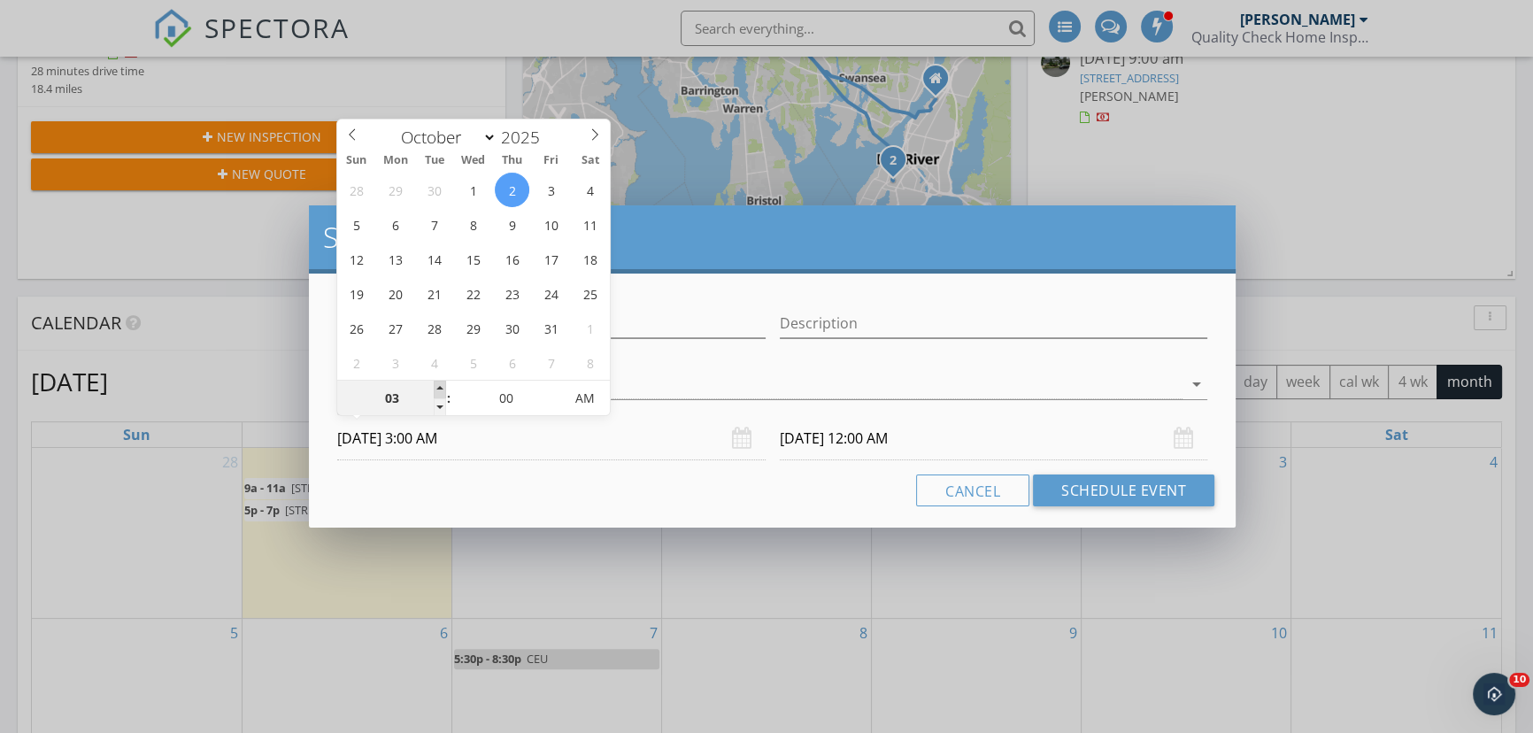
type input "[DATE] 4:00 AM"
click at [441, 380] on span at bounding box center [440, 389] width 12 height 18
type input "05"
type input "[DATE] 5:00 AM"
click at [441, 380] on span at bounding box center [440, 389] width 12 height 18
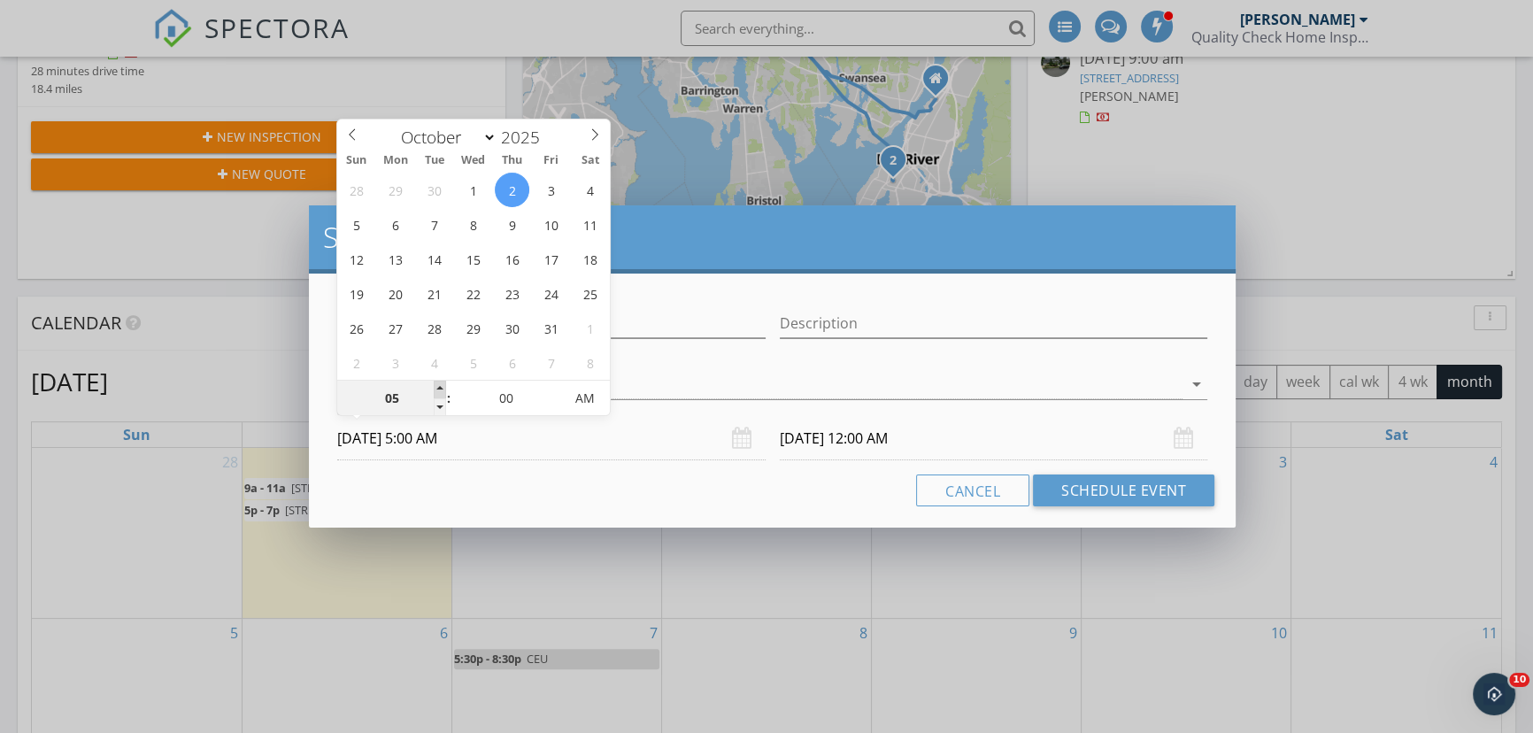
type input "06"
type input "[DATE] 6:00 AM"
click at [441, 380] on span at bounding box center [440, 389] width 12 height 18
type input "07"
type input "[DATE] 7:00 AM"
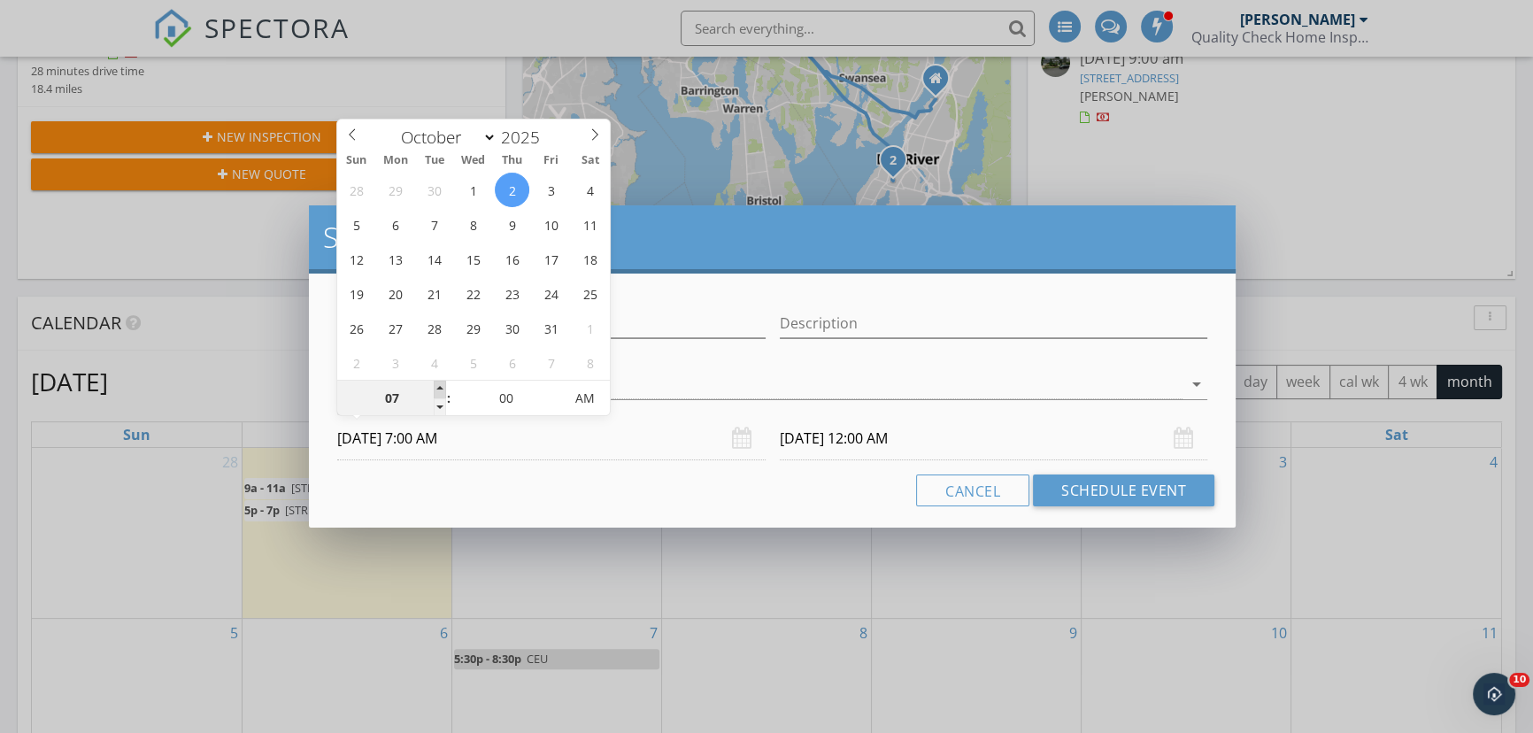
click at [441, 380] on span at bounding box center [440, 389] width 12 height 18
type input "08"
type input "[DATE] 8:00 AM"
click at [441, 380] on span at bounding box center [440, 389] width 12 height 18
type input "09"
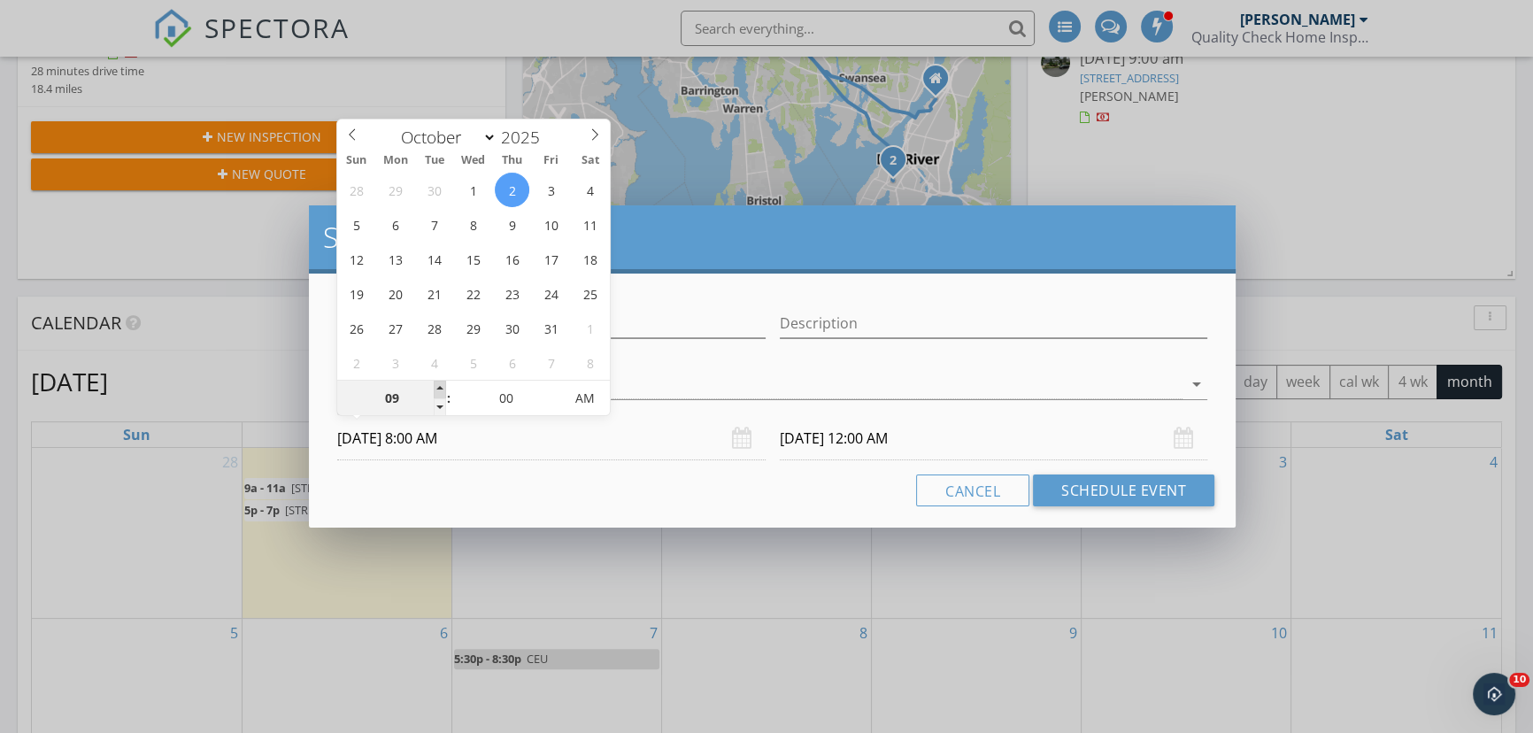
type input "[DATE] 9:00 AM"
click at [441, 380] on span at bounding box center [440, 389] width 12 height 18
type input "10"
type input "[DATE] 10:00 AM"
click at [441, 380] on span at bounding box center [440, 389] width 12 height 18
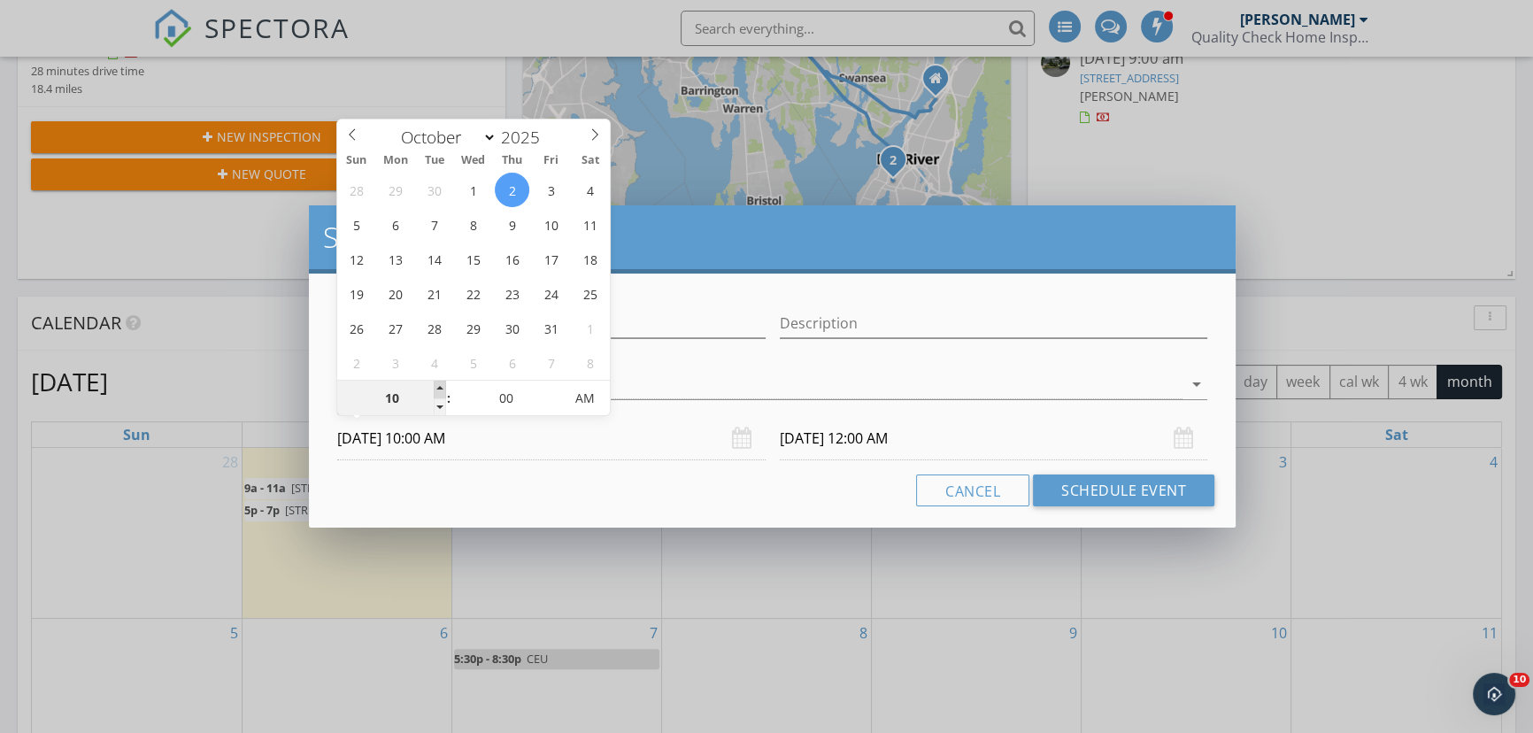
type input "11"
type input "[DATE] 11:00 AM"
click at [441, 380] on span at bounding box center [440, 389] width 12 height 18
type input "12"
type input "[DATE] 12:00 PM"
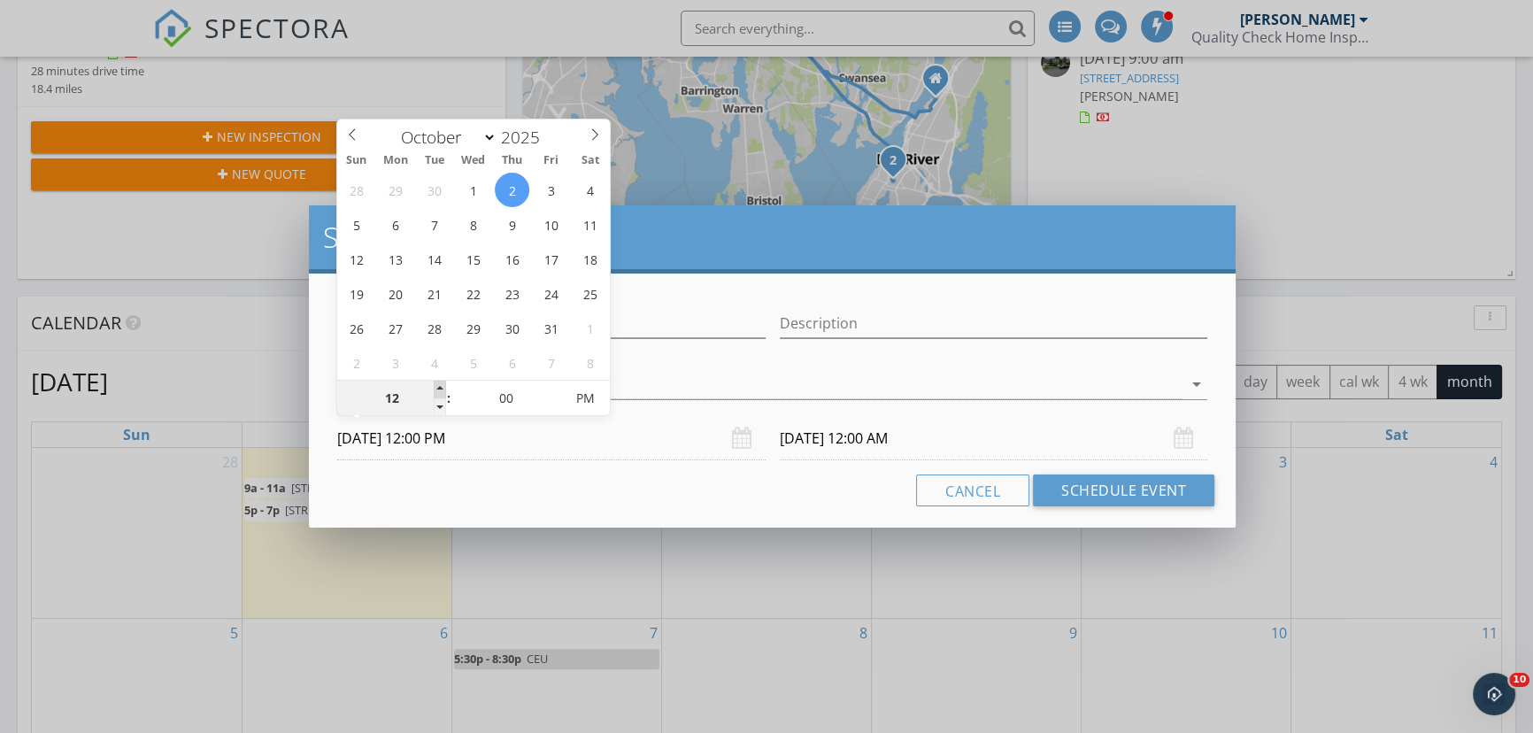
click at [441, 380] on span at bounding box center [440, 389] width 12 height 18
type input "01"
type input "[DATE] 1:00 PM"
click at [441, 380] on span at bounding box center [440, 389] width 12 height 18
type input "01"
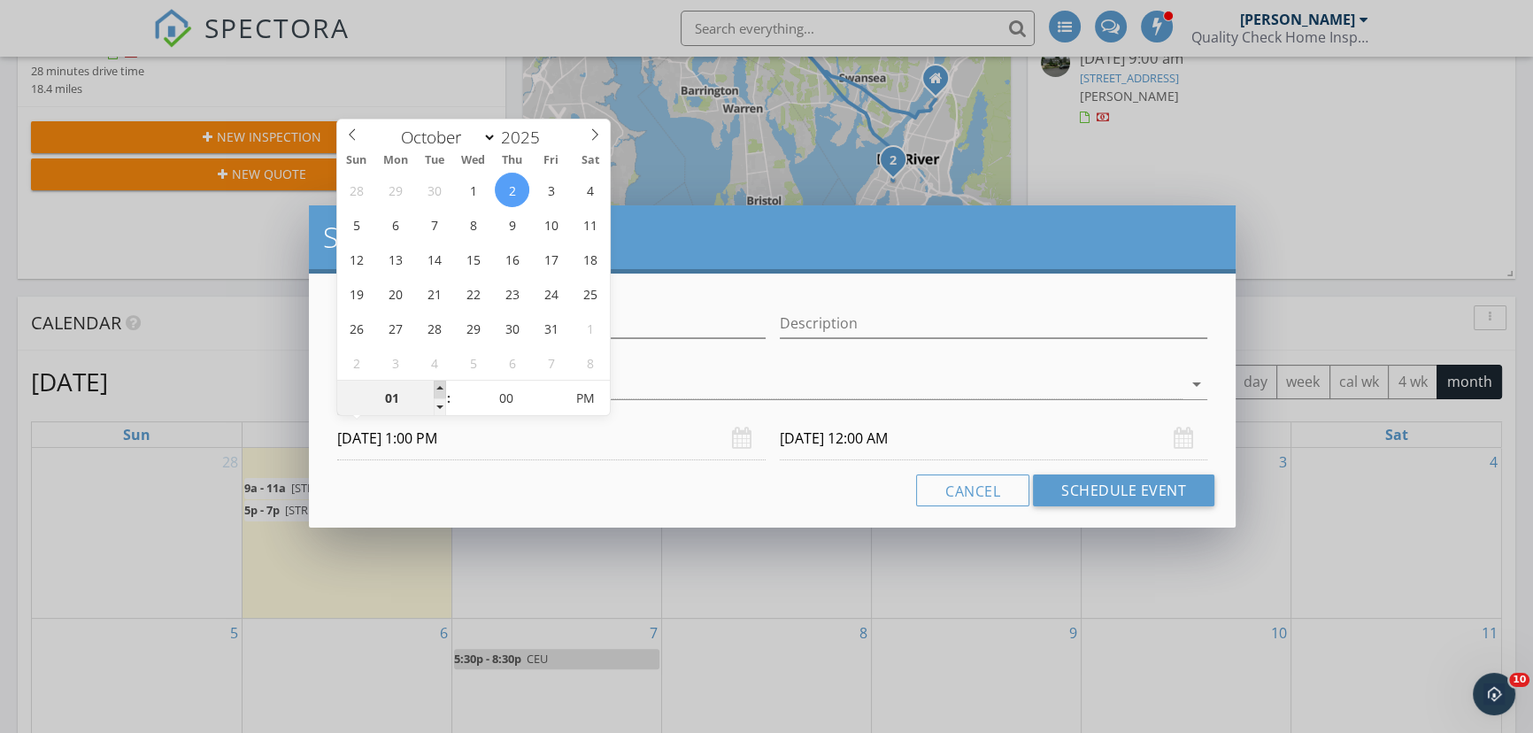
type input "[DATE] 1:00 PM"
type input "02"
type input "[DATE] 2:00 PM"
click at [441, 380] on span at bounding box center [440, 389] width 12 height 18
type input "02"
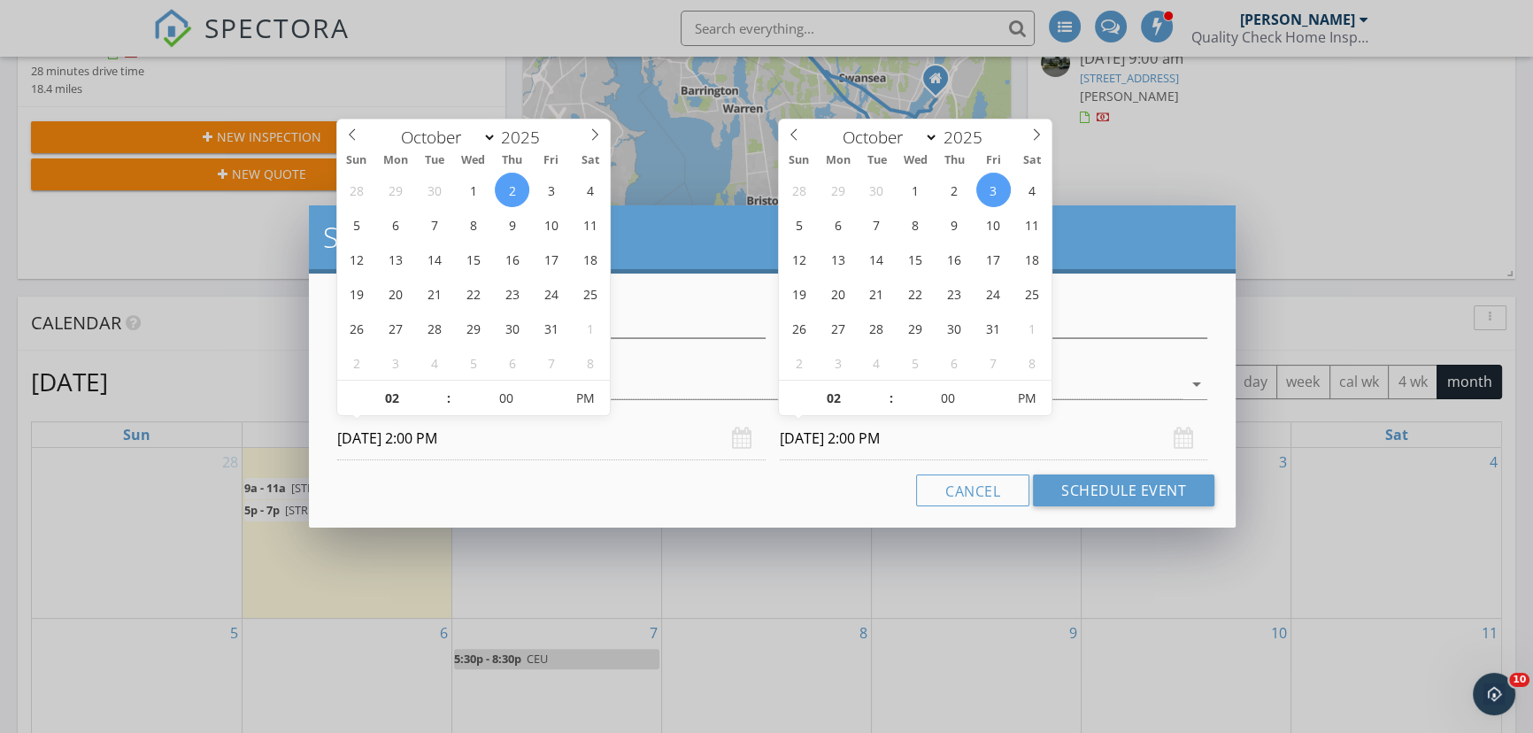
click at [804, 431] on input "[DATE] 2:00 PM" at bounding box center [994, 438] width 428 height 43
type input "[DATE] 2:00 PM"
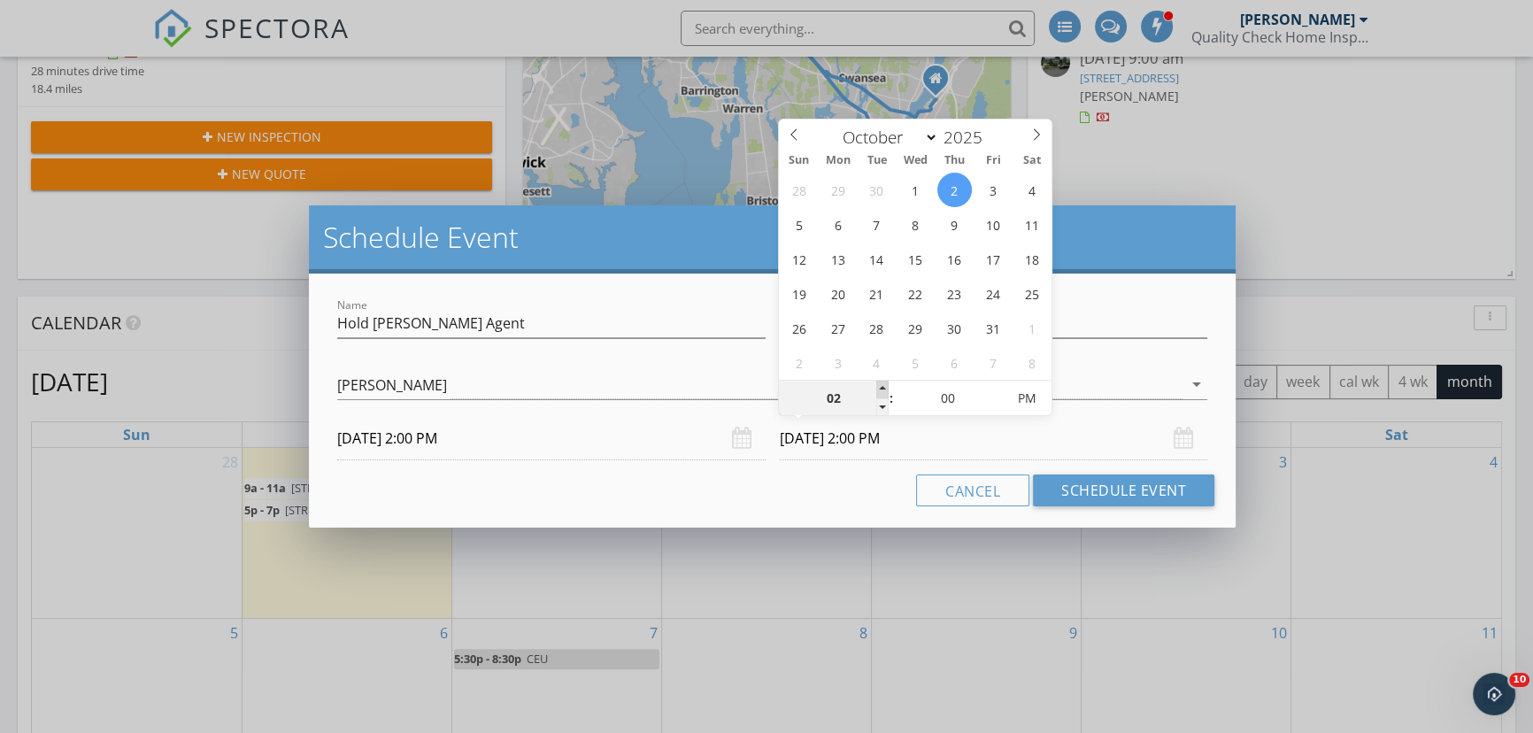
type input "03"
type input "[DATE] 3:00 PM"
click at [881, 386] on span at bounding box center [882, 389] width 12 height 18
type input "04"
type input "[DATE] 4:00 PM"
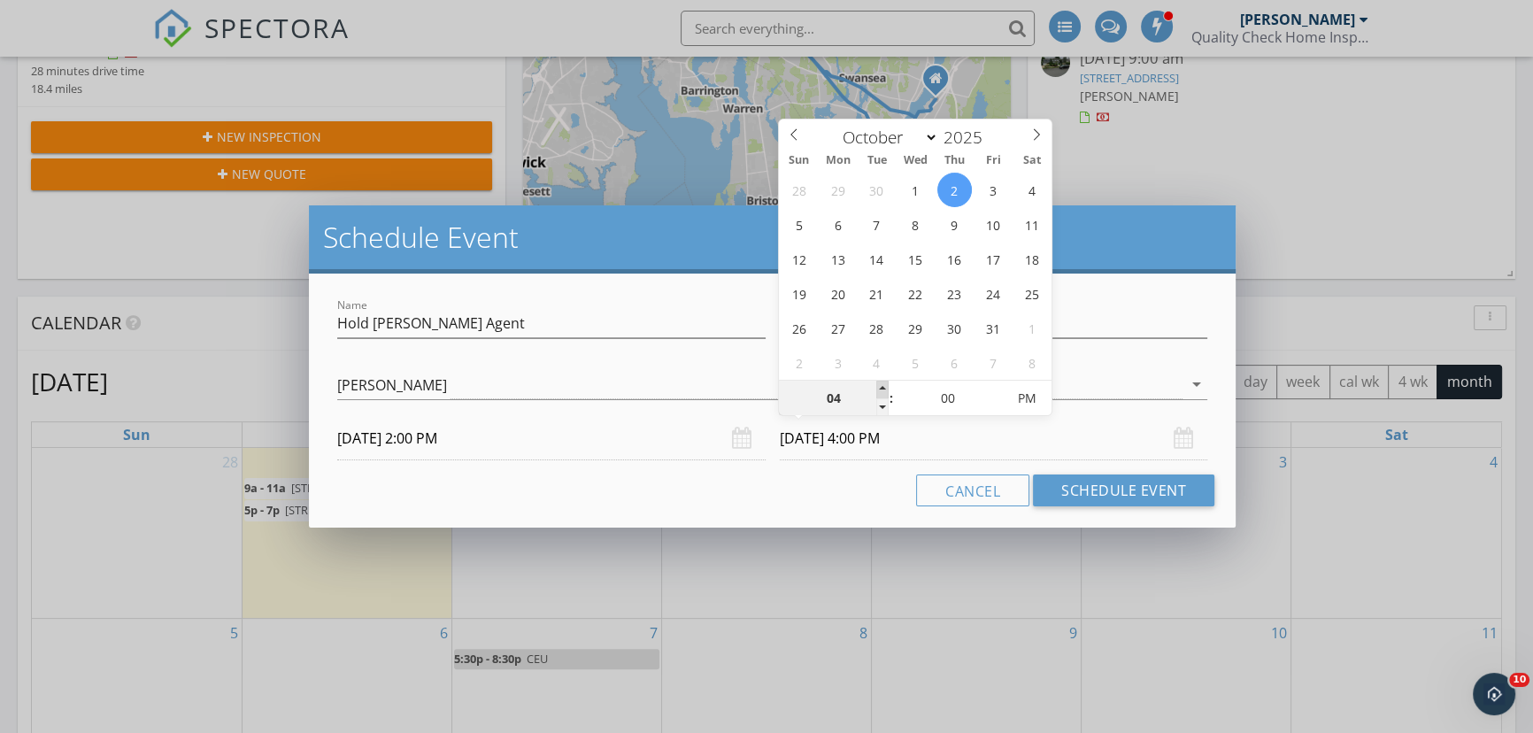
click at [881, 386] on span at bounding box center [882, 389] width 12 height 18
click at [403, 324] on input "Hold [PERSON_NAME] Agent" at bounding box center [551, 323] width 428 height 29
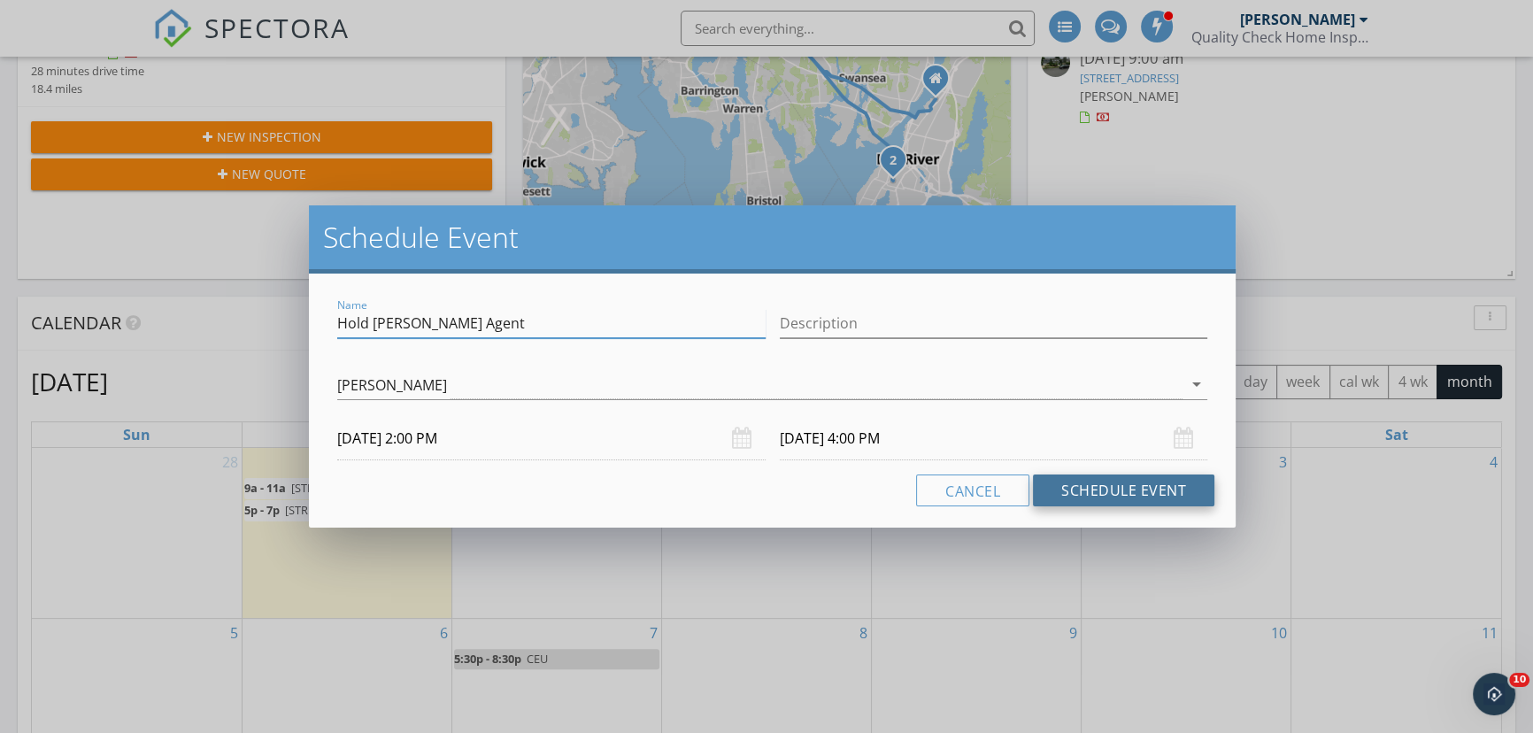
type input "Hold [PERSON_NAME] Agent"
click at [1083, 491] on button "Schedule Event" at bounding box center [1123, 490] width 181 height 32
